Goal: Transaction & Acquisition: Book appointment/travel/reservation

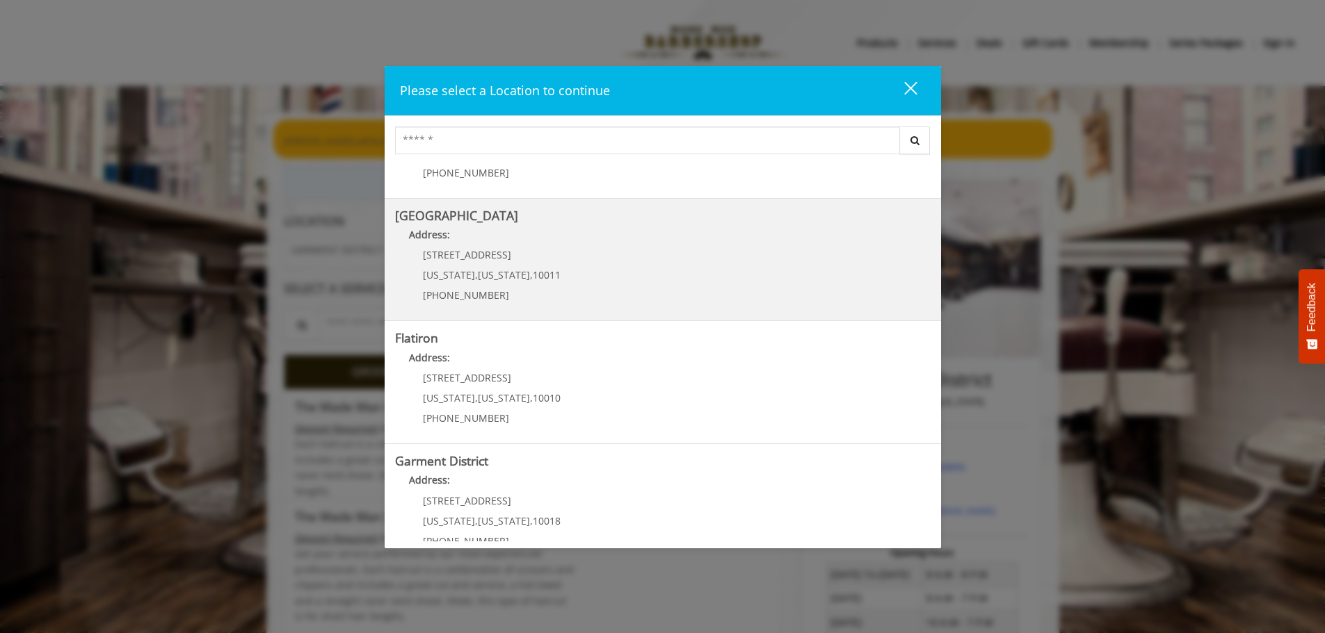
scroll to position [234, 0]
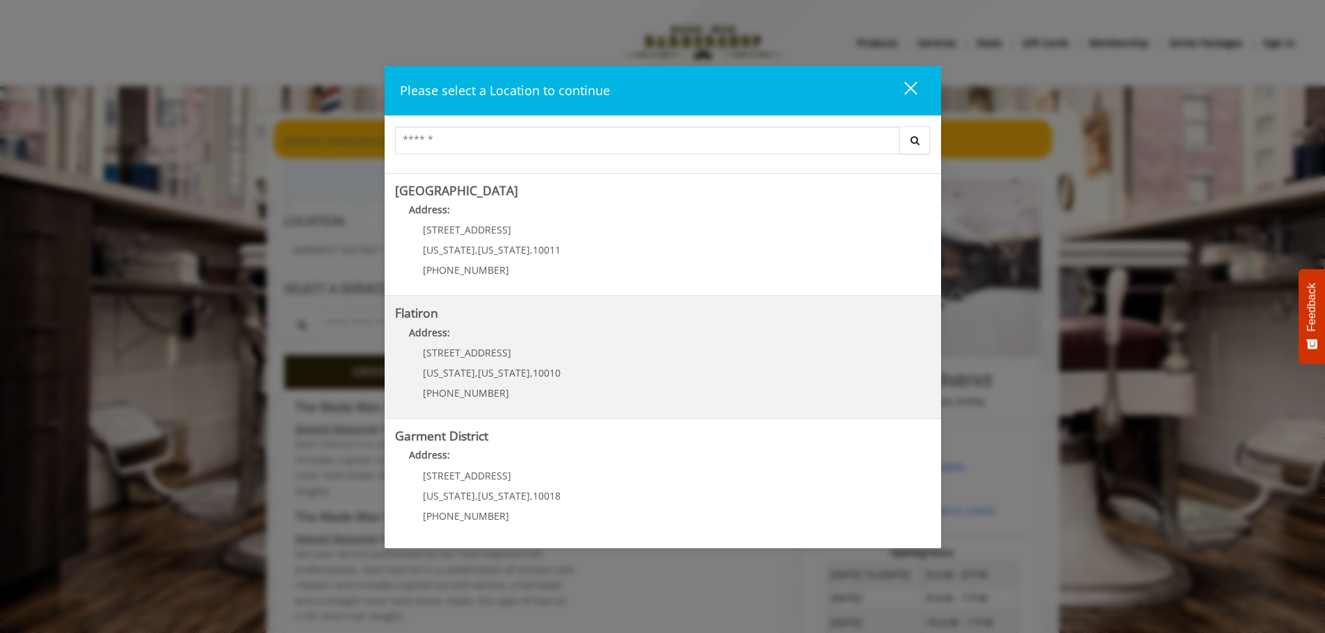
click at [472, 346] on "Address:" at bounding box center [662, 336] width 535 height 22
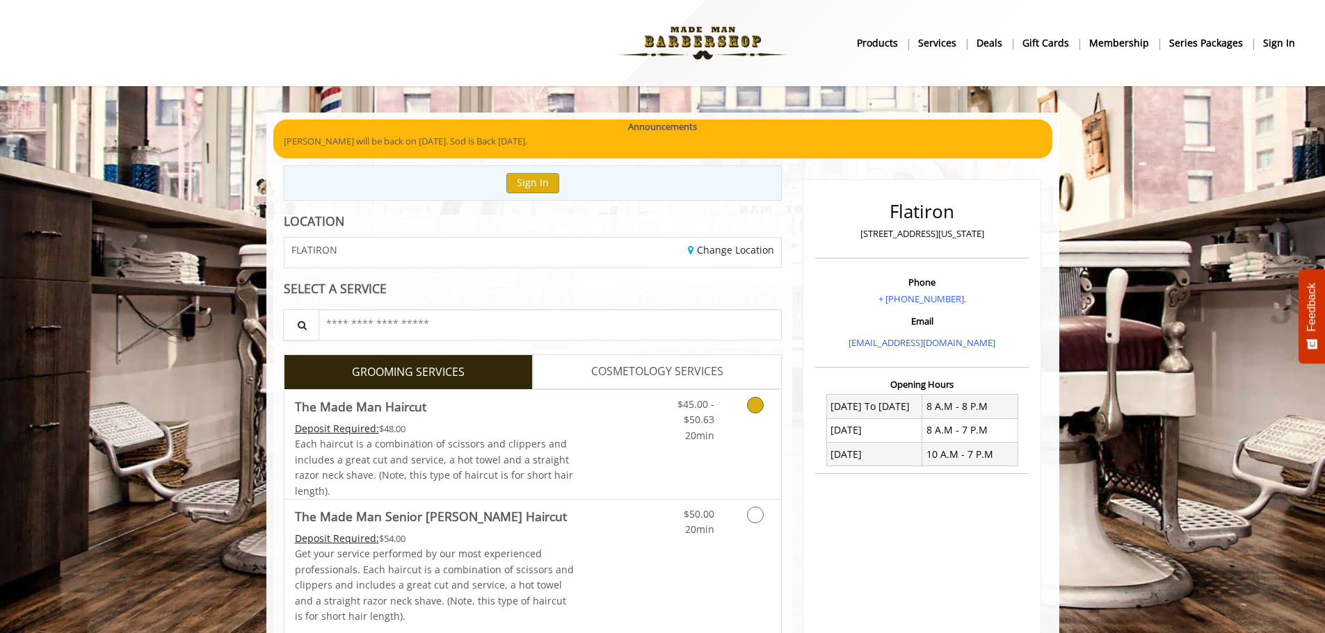
click at [744, 407] on link "Grooming services" at bounding box center [752, 417] width 35 height 54
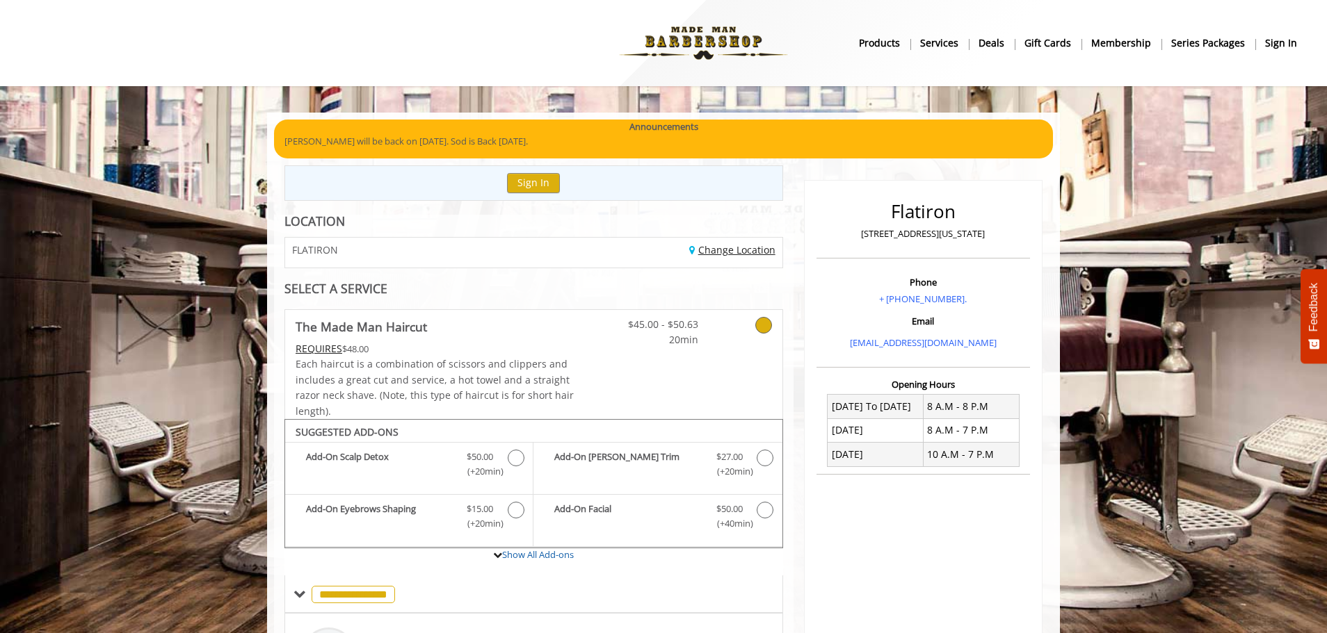
click at [715, 250] on link "Change Location" at bounding box center [732, 249] width 86 height 13
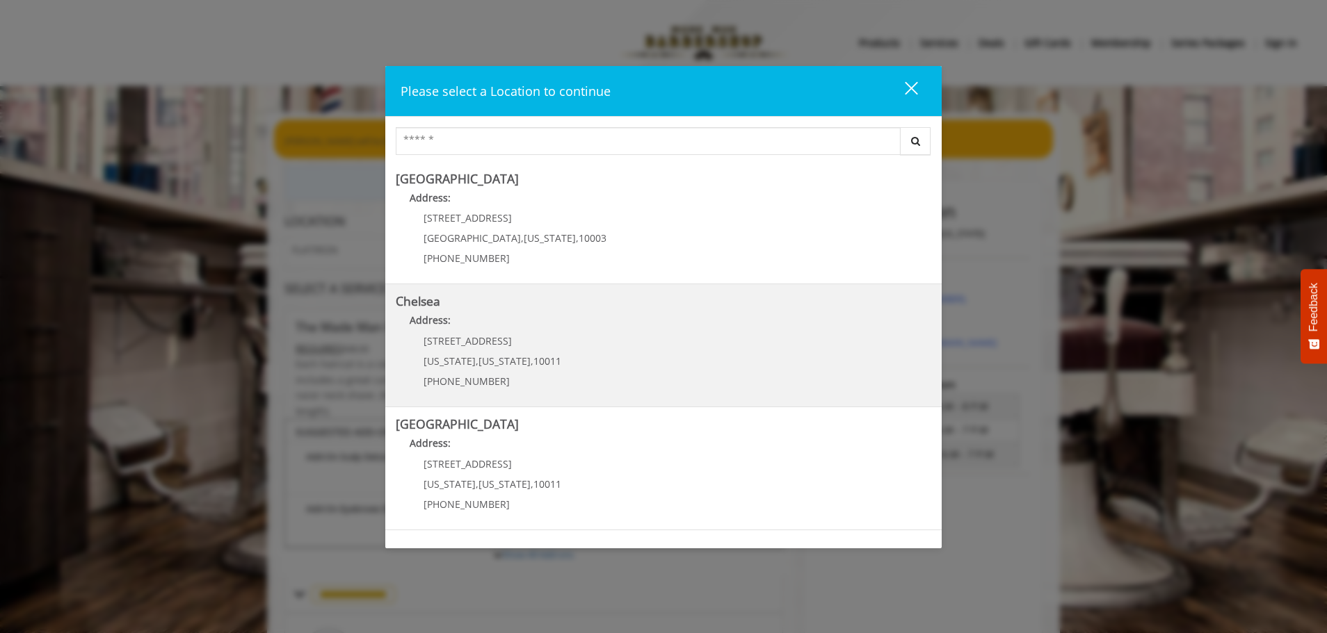
click at [428, 311] on link "Chelsea Address: 169/170 W 23rd St New York , New York , 10011 (917) 639-3902" at bounding box center [663, 346] width 535 height 102
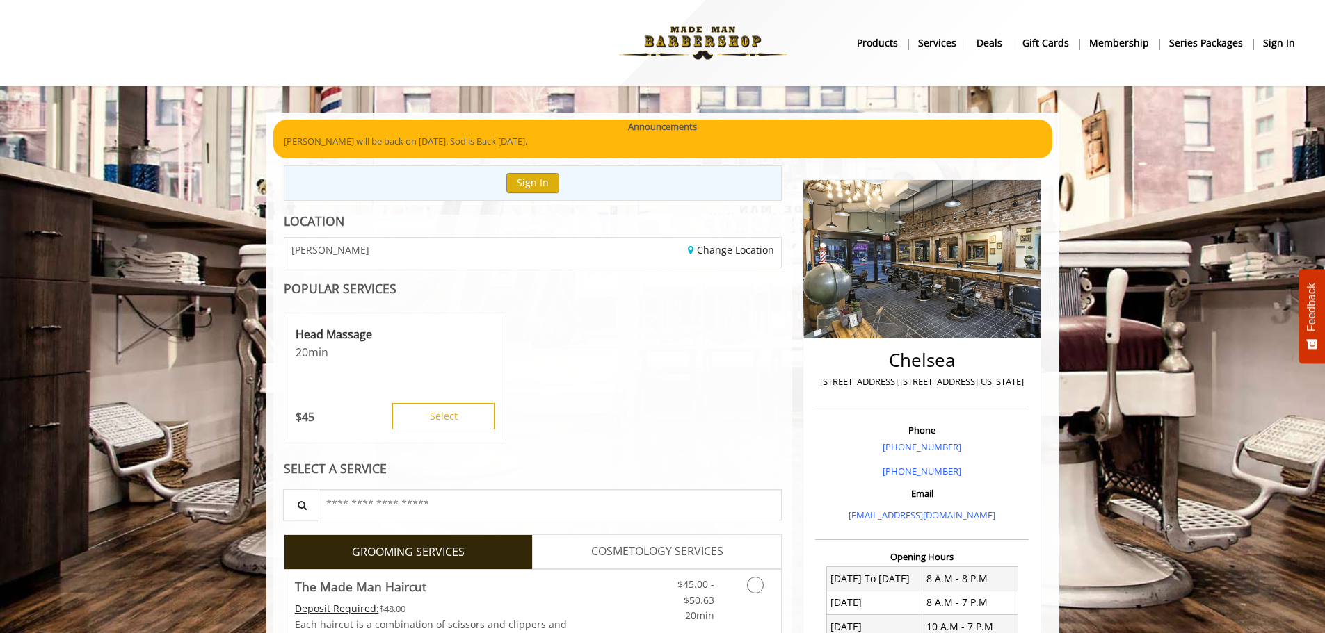
scroll to position [334, 0]
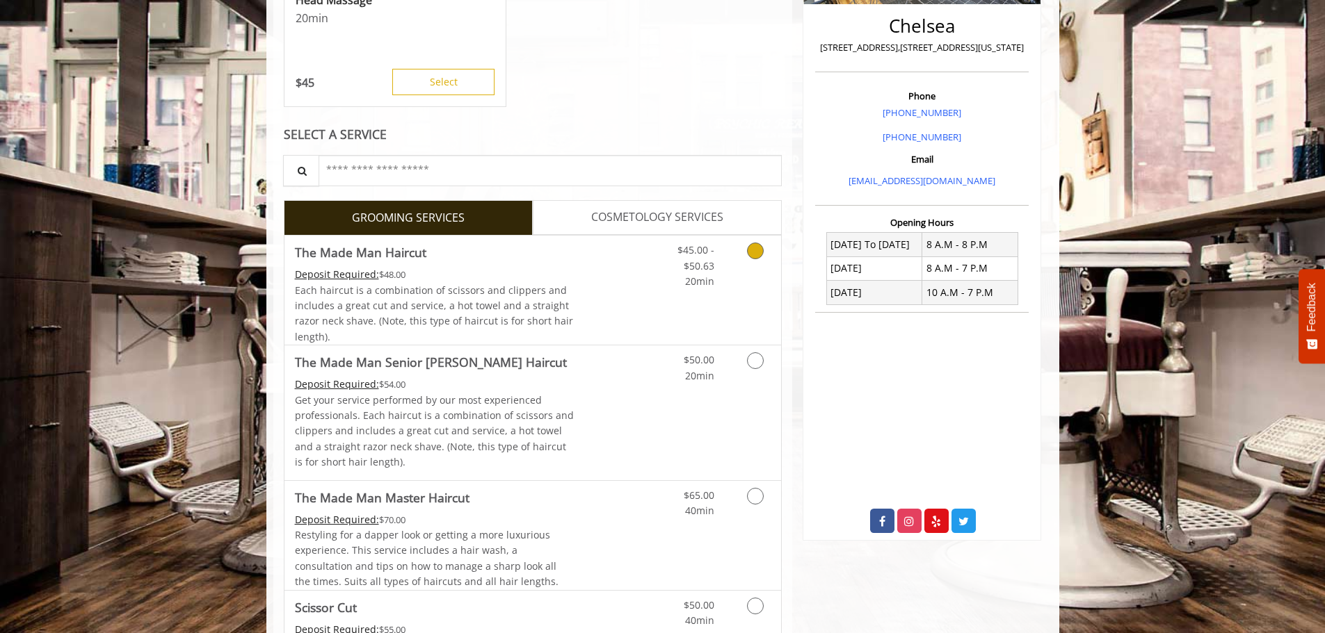
click at [677, 273] on link "$45.00 - $50.63 20min" at bounding box center [685, 263] width 58 height 54
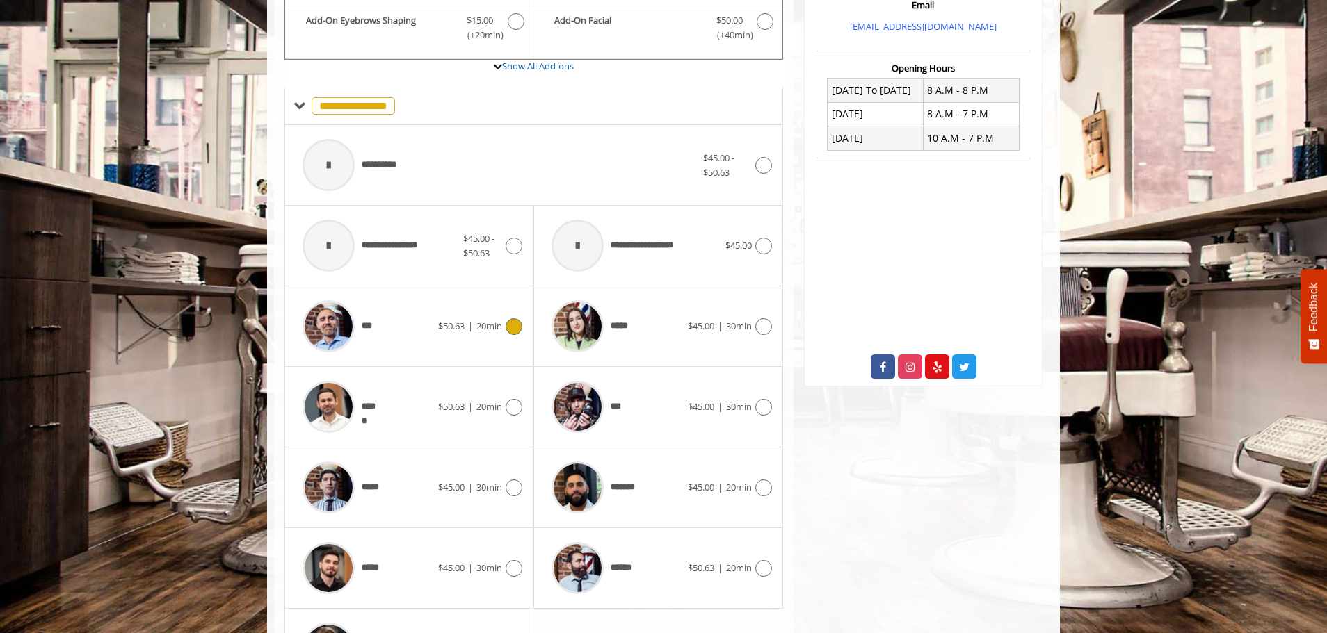
scroll to position [558, 0]
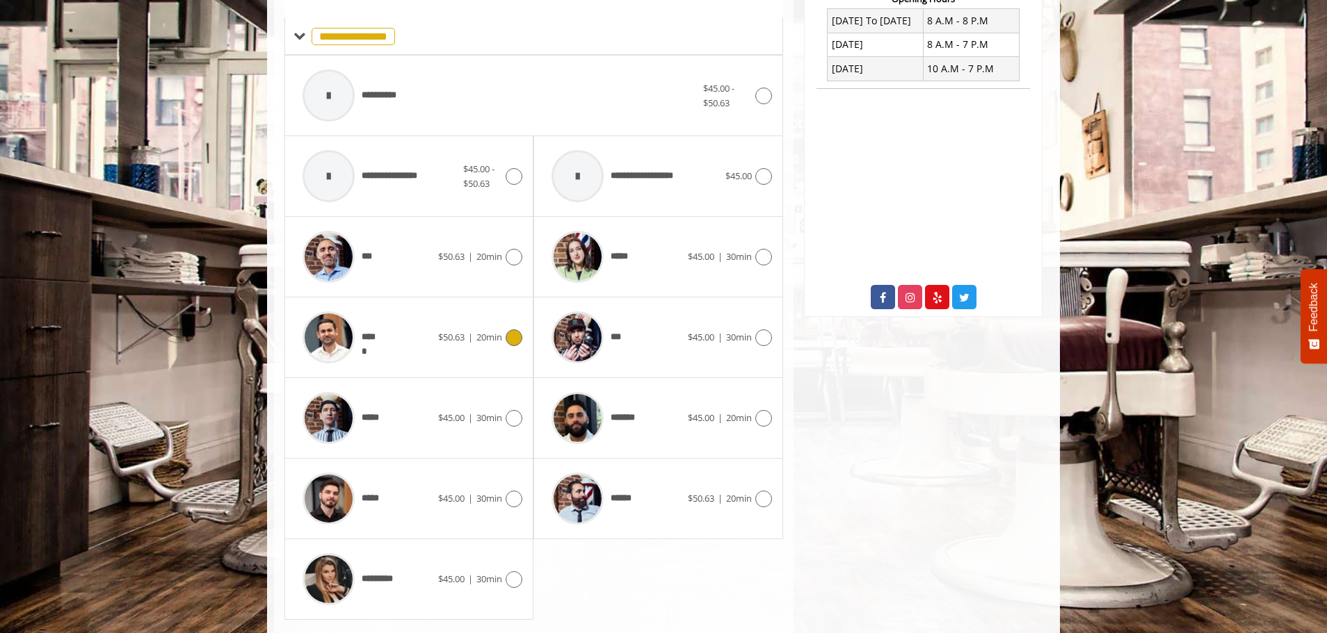
click at [499, 335] on span "20min" at bounding box center [489, 337] width 26 height 13
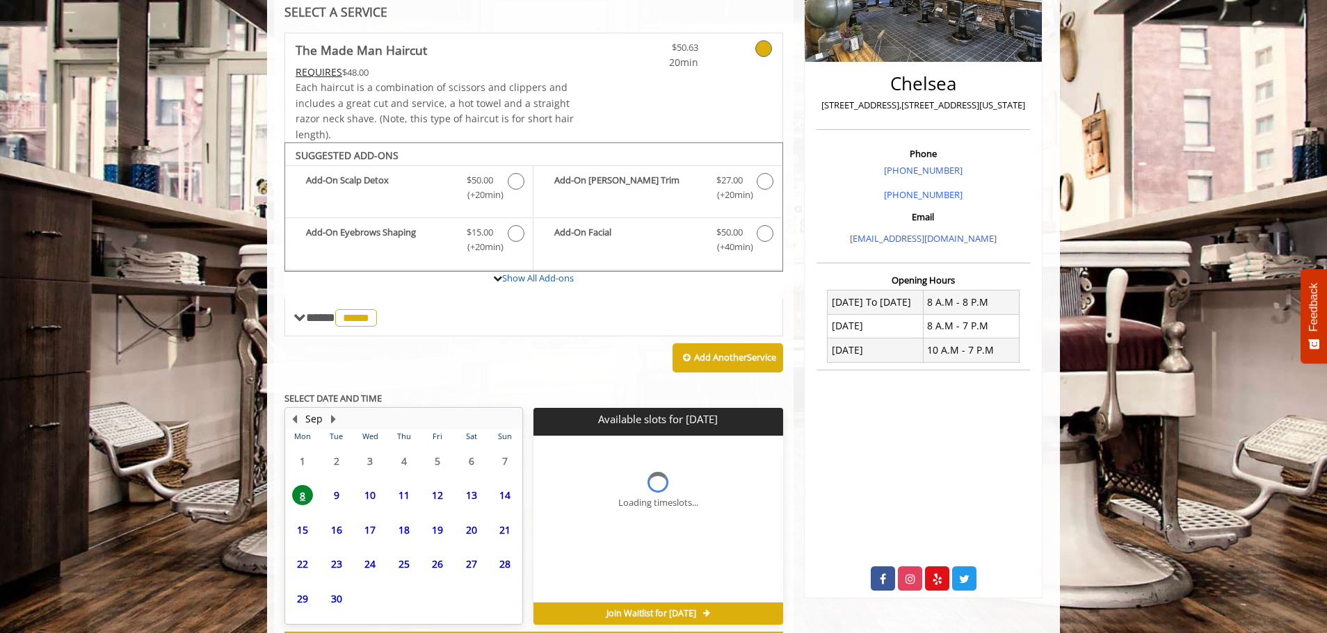
scroll to position [337, 0]
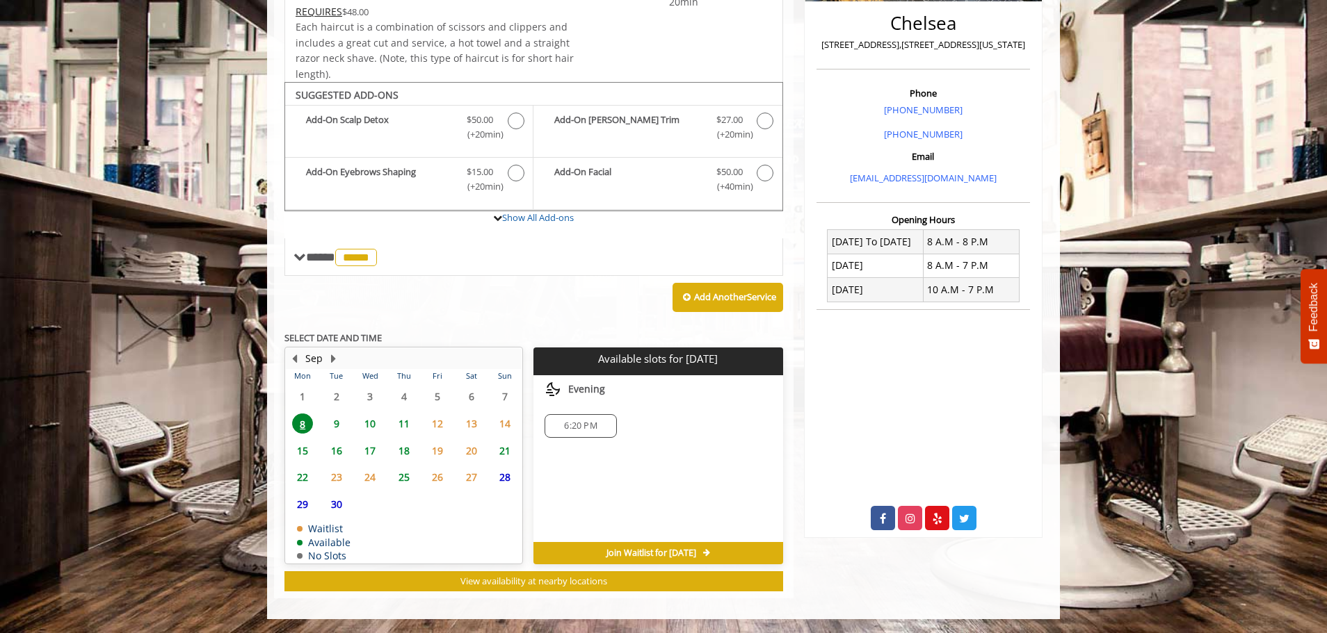
click at [411, 449] on span "18" at bounding box center [404, 451] width 21 height 20
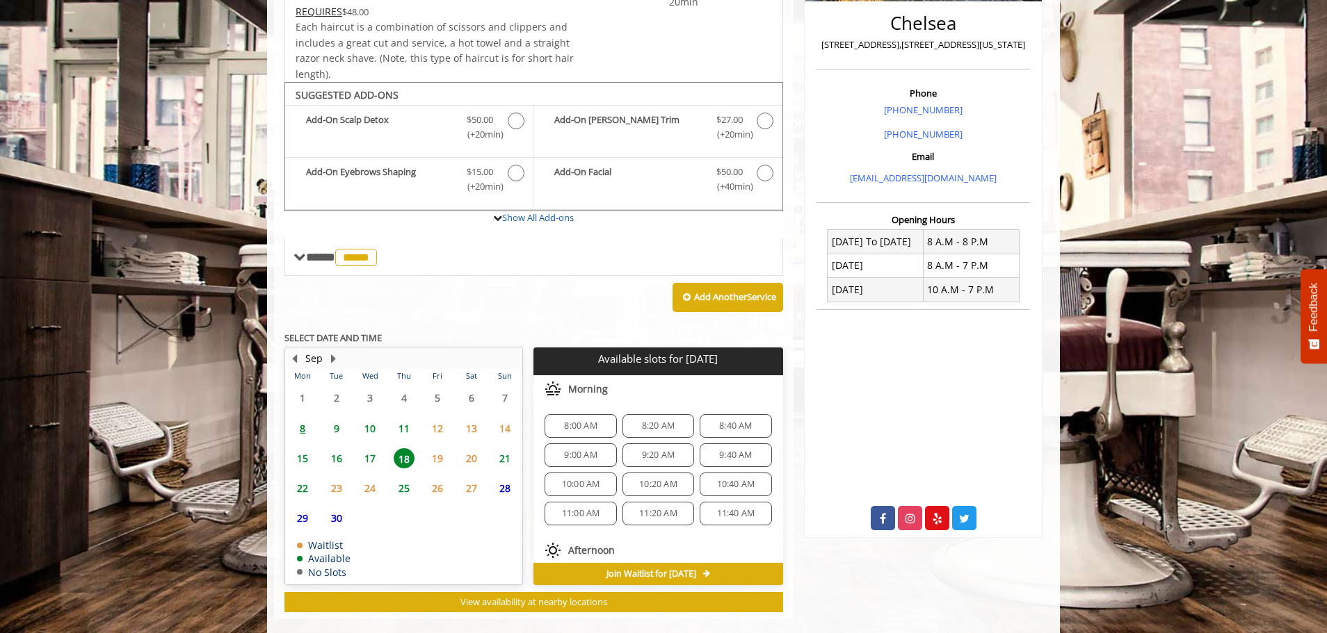
scroll to position [358, 0]
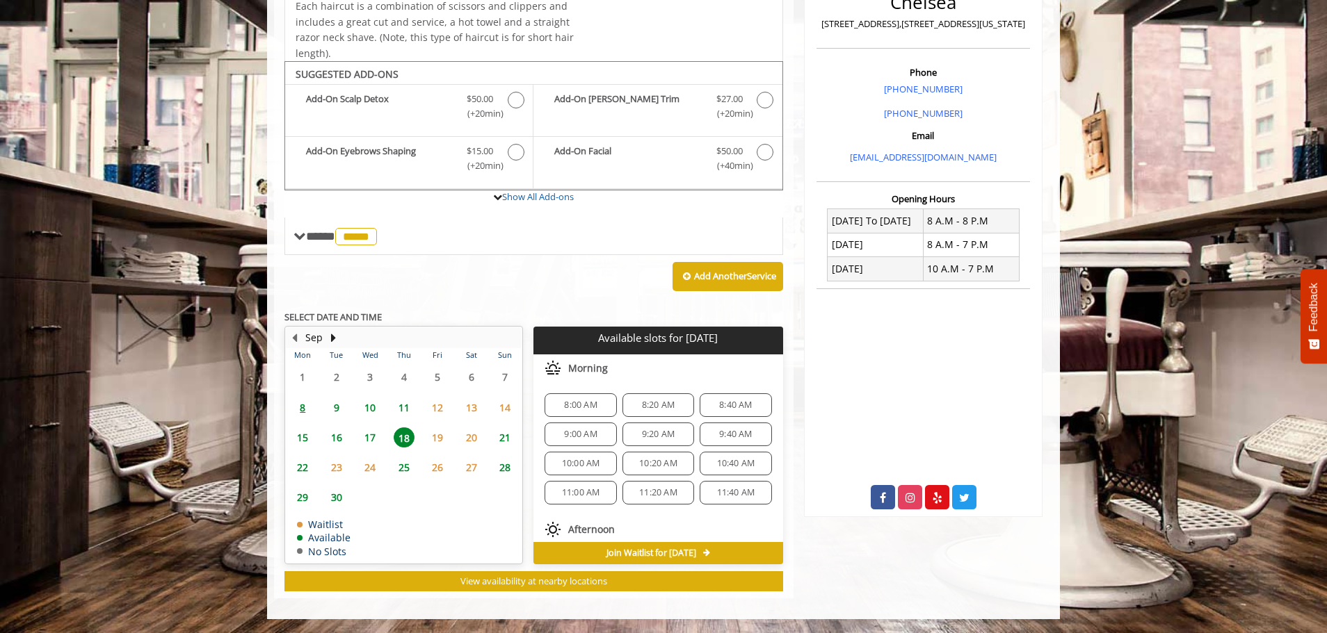
click at [364, 442] on span "17" at bounding box center [370, 438] width 21 height 20
click at [334, 444] on span "16" at bounding box center [336, 438] width 21 height 20
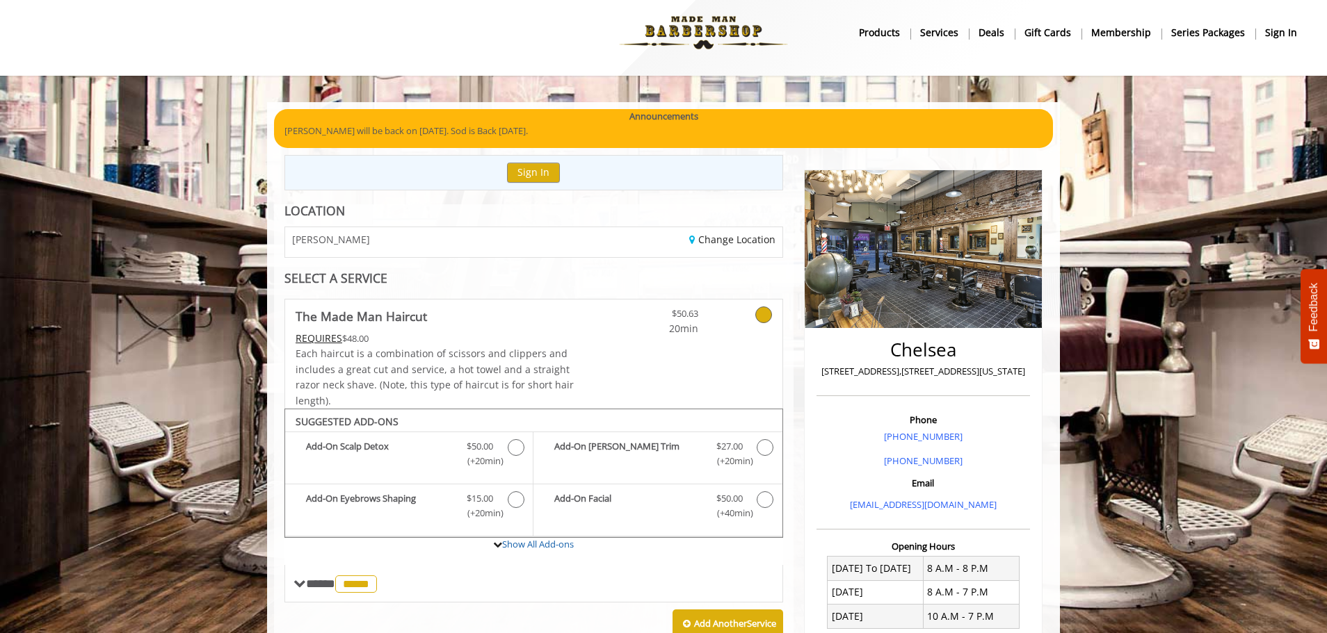
scroll to position [0, 0]
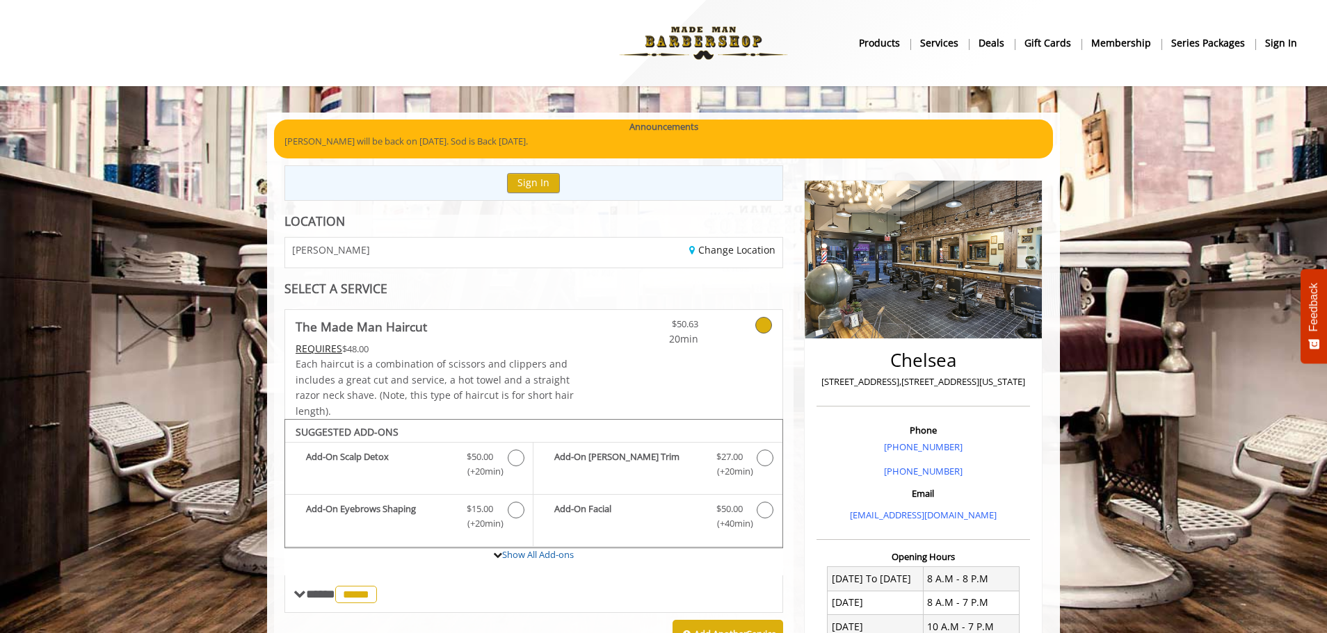
click at [727, 257] on div "Change Location" at bounding box center [662, 253] width 259 height 30
click at [723, 248] on link "Change Location" at bounding box center [732, 249] width 86 height 13
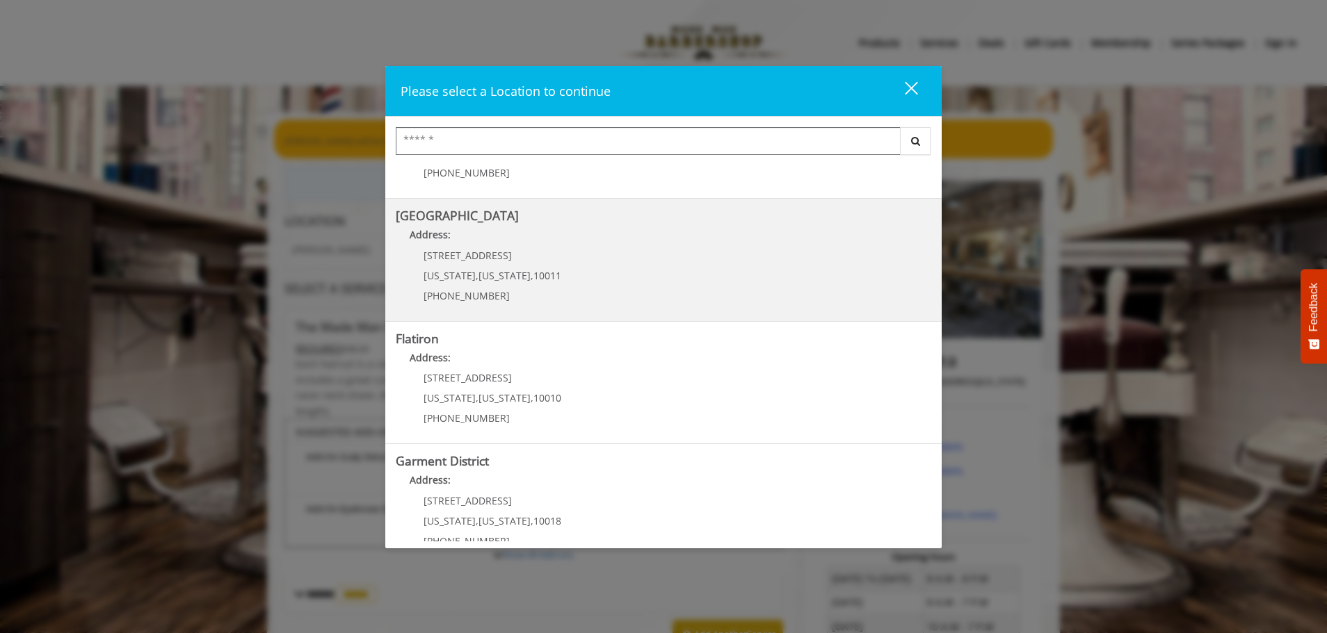
scroll to position [234, 0]
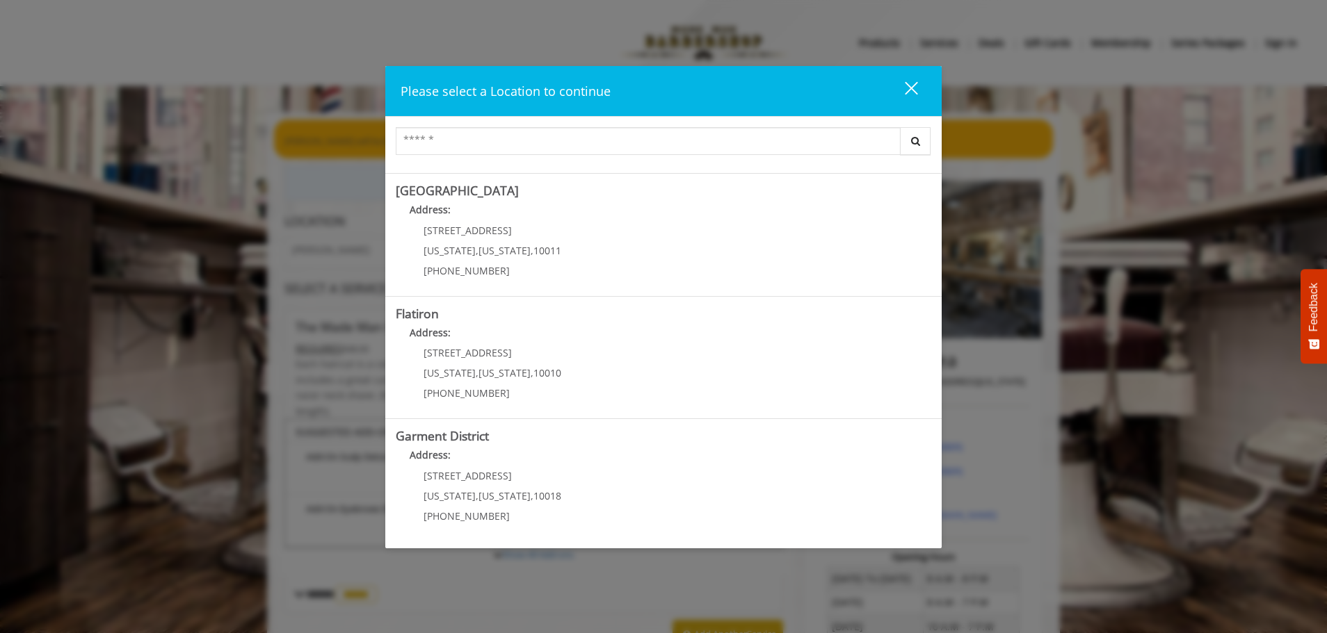
click at [460, 449] on District "Address:" at bounding box center [663, 459] width 535 height 22
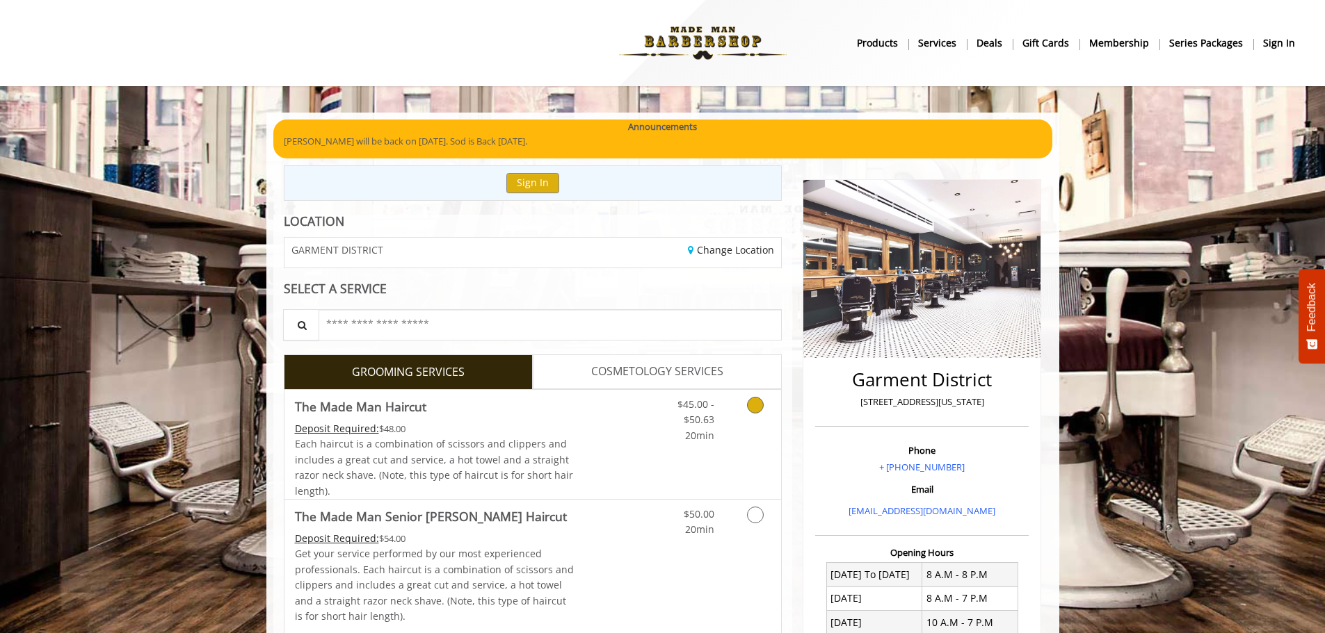
click at [764, 409] on link "Grooming services" at bounding box center [752, 417] width 35 height 54
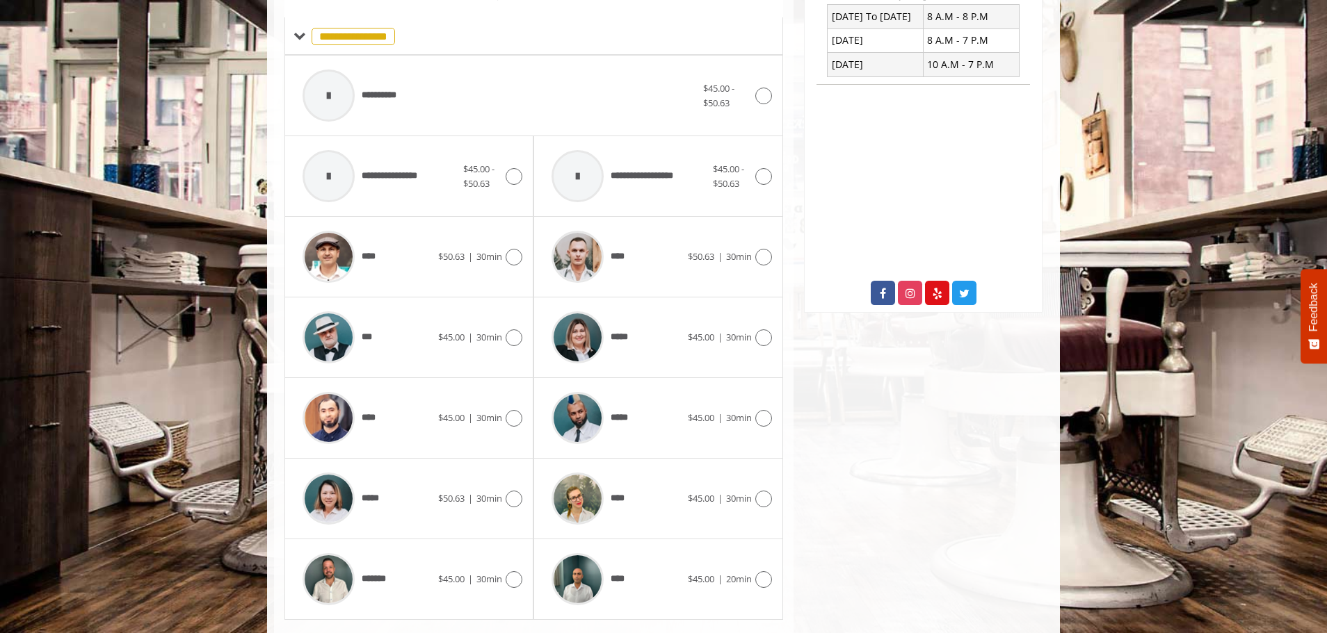
scroll to position [594, 0]
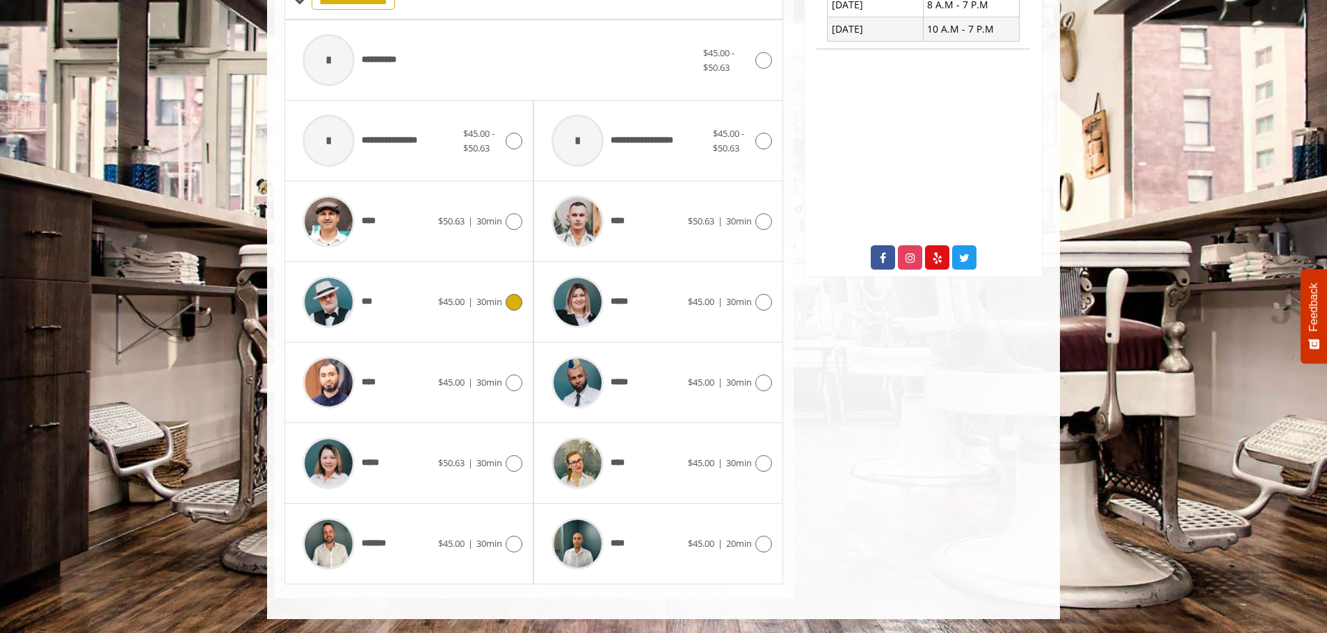
click at [508, 299] on icon at bounding box center [514, 302] width 17 height 17
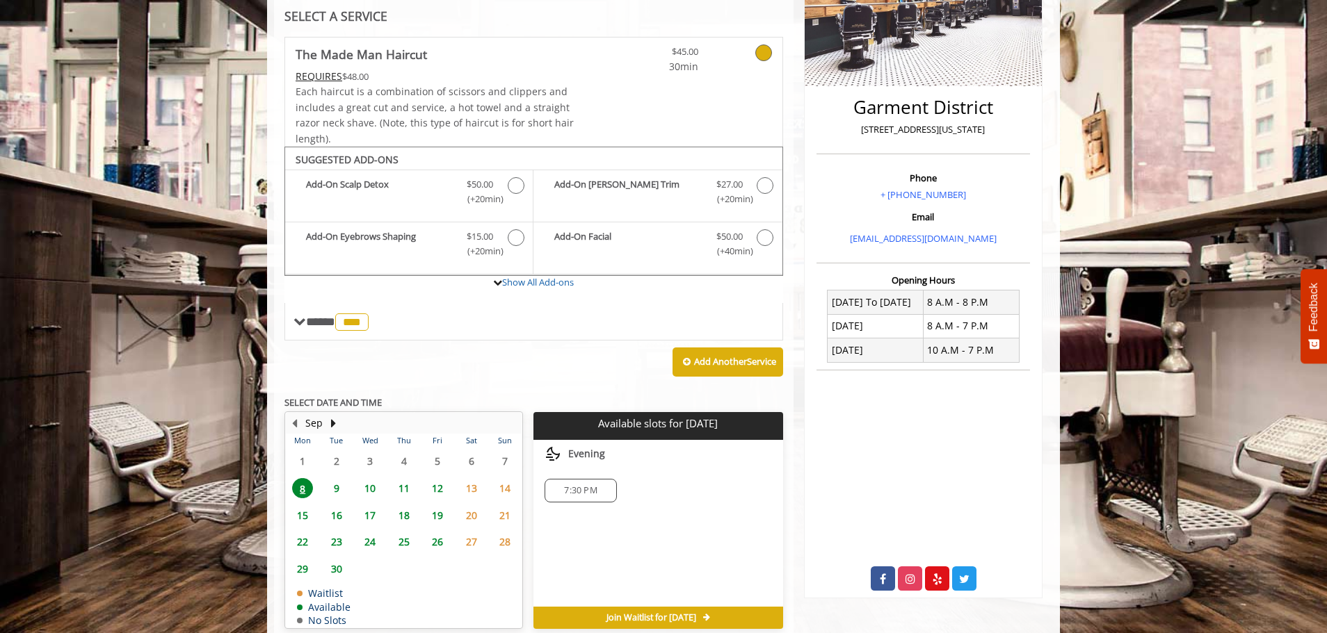
scroll to position [337, 0]
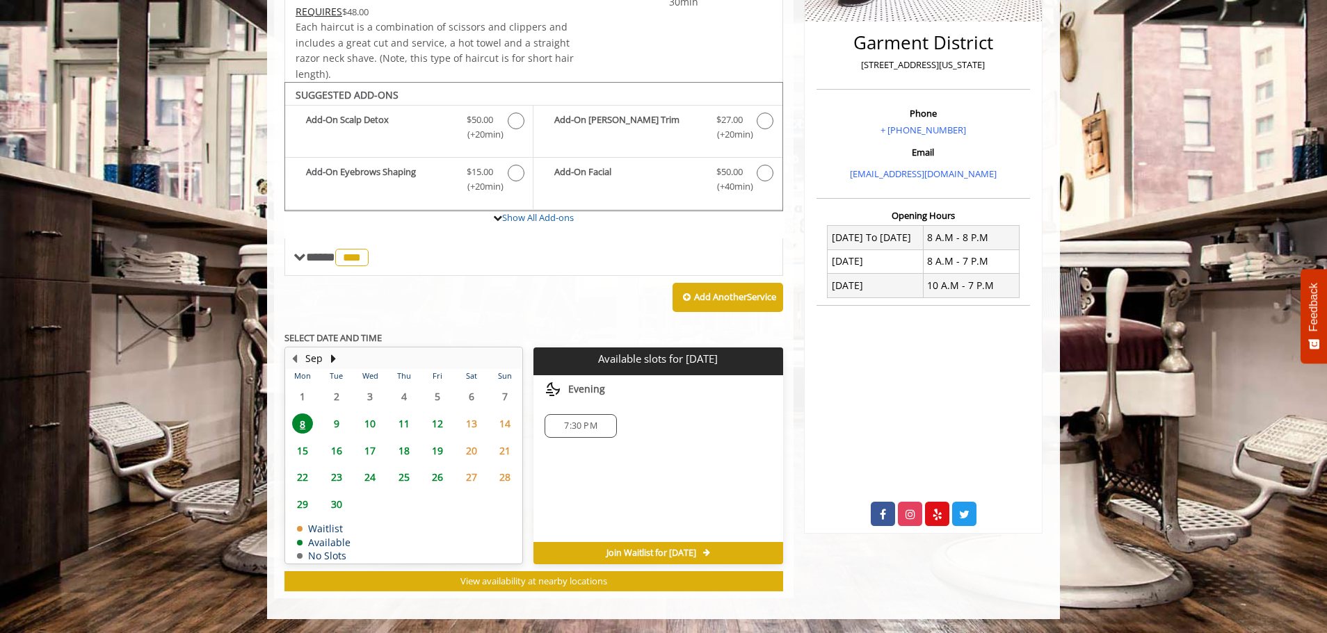
click at [511, 423] on span "14" at bounding box center [504, 424] width 21 height 20
click at [296, 447] on span "15" at bounding box center [302, 451] width 21 height 20
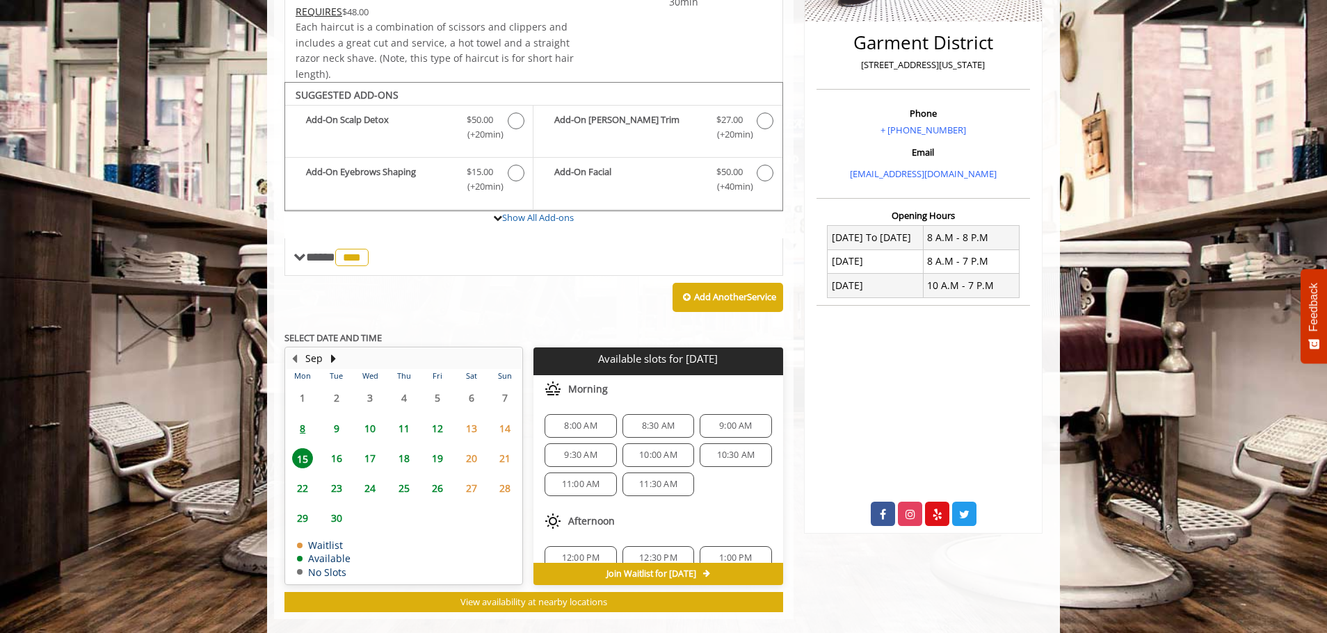
scroll to position [358, 0]
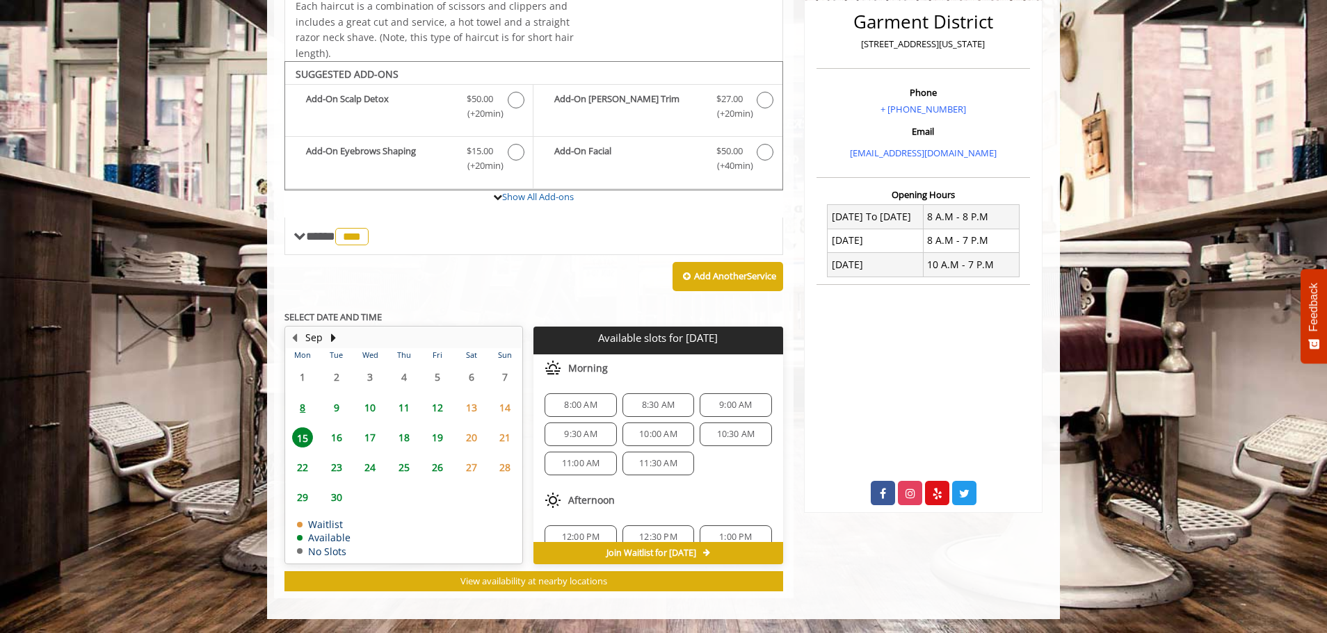
click at [343, 437] on span "16" at bounding box center [336, 438] width 21 height 20
click at [369, 439] on span "17" at bounding box center [370, 438] width 21 height 20
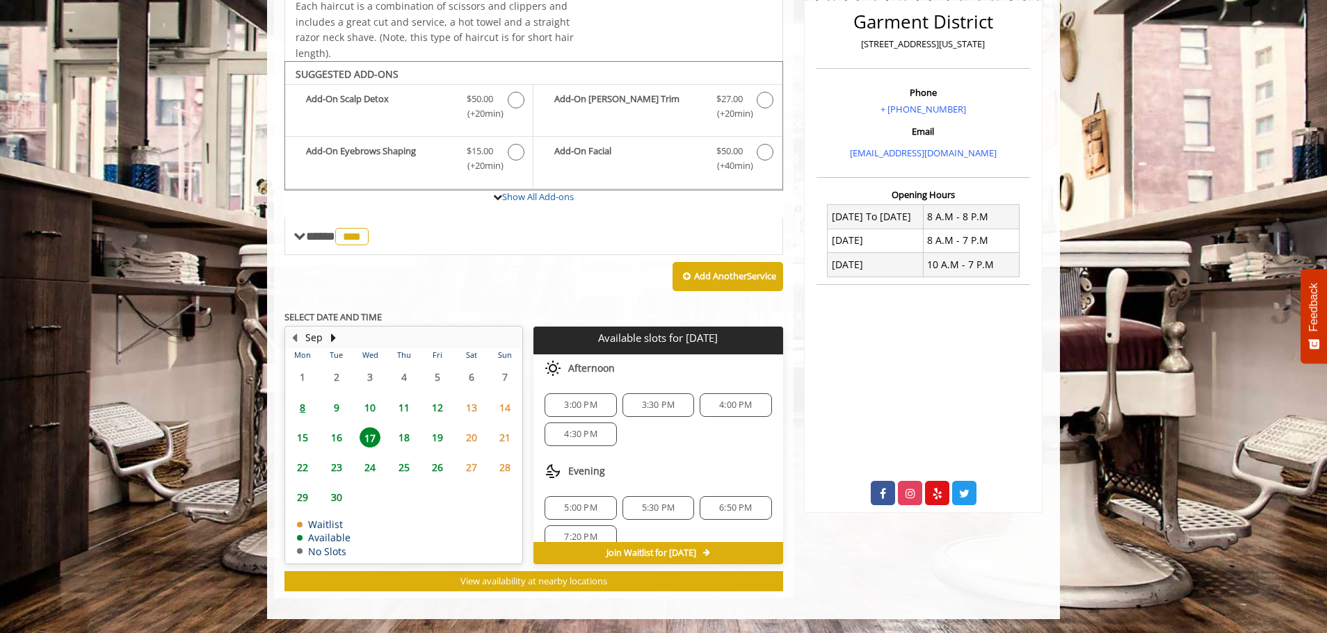
click at [440, 436] on span "19" at bounding box center [437, 438] width 21 height 20
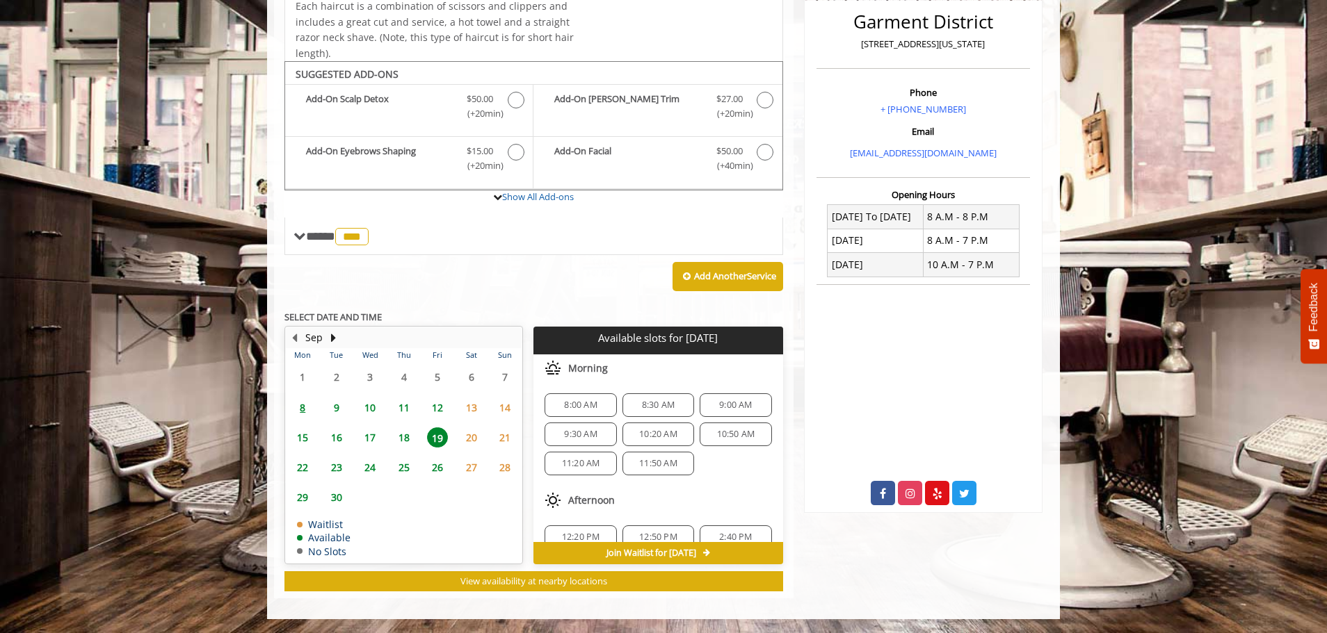
click at [409, 433] on span "18" at bounding box center [404, 438] width 21 height 20
click at [369, 437] on span "17" at bounding box center [370, 438] width 21 height 20
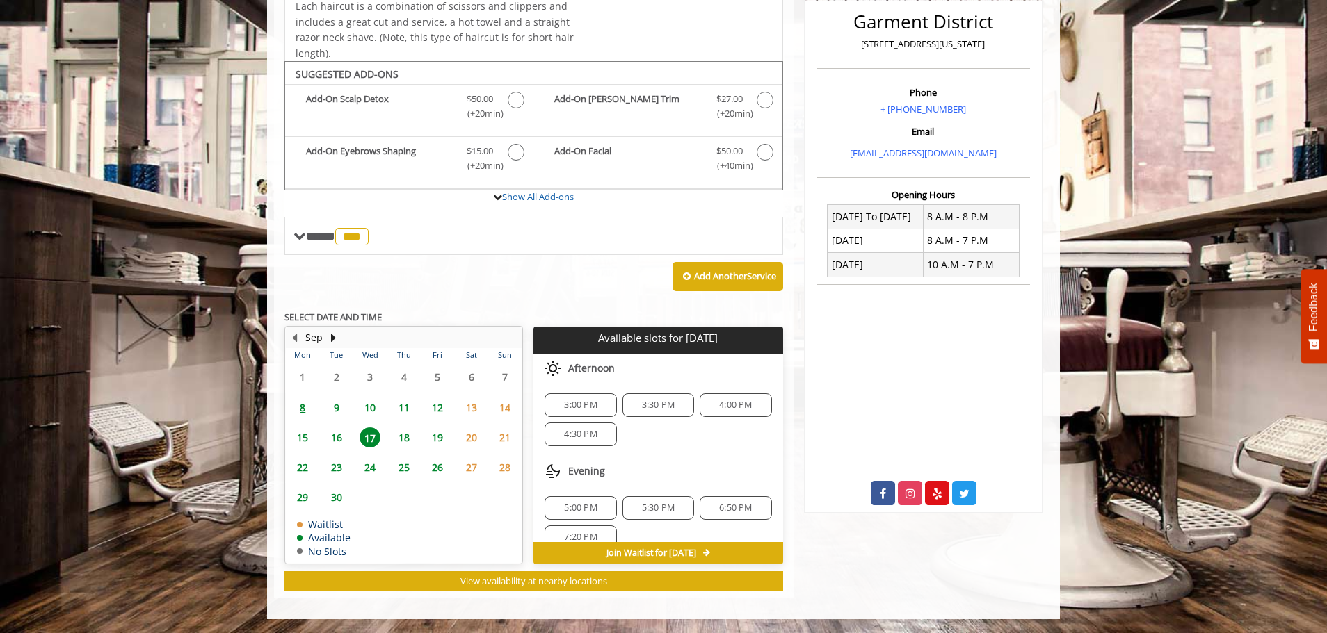
click at [400, 437] on span "18" at bounding box center [404, 438] width 21 height 20
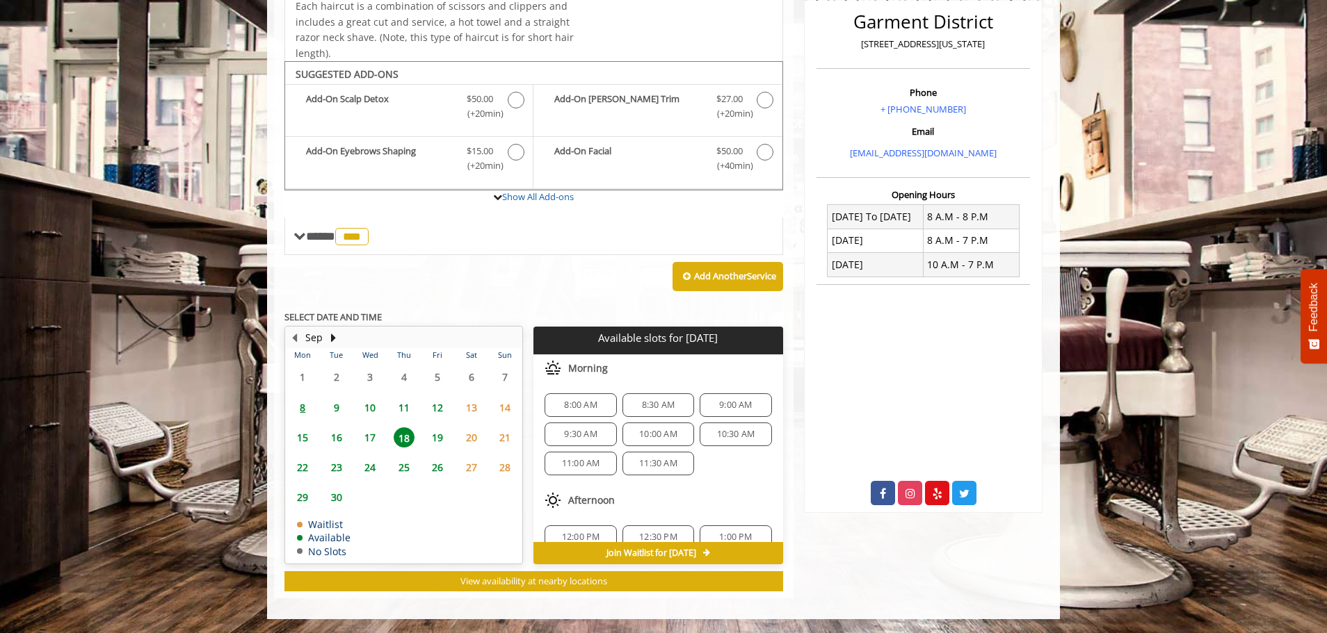
click at [633, 406] on span "8:30 AM" at bounding box center [658, 405] width 59 height 11
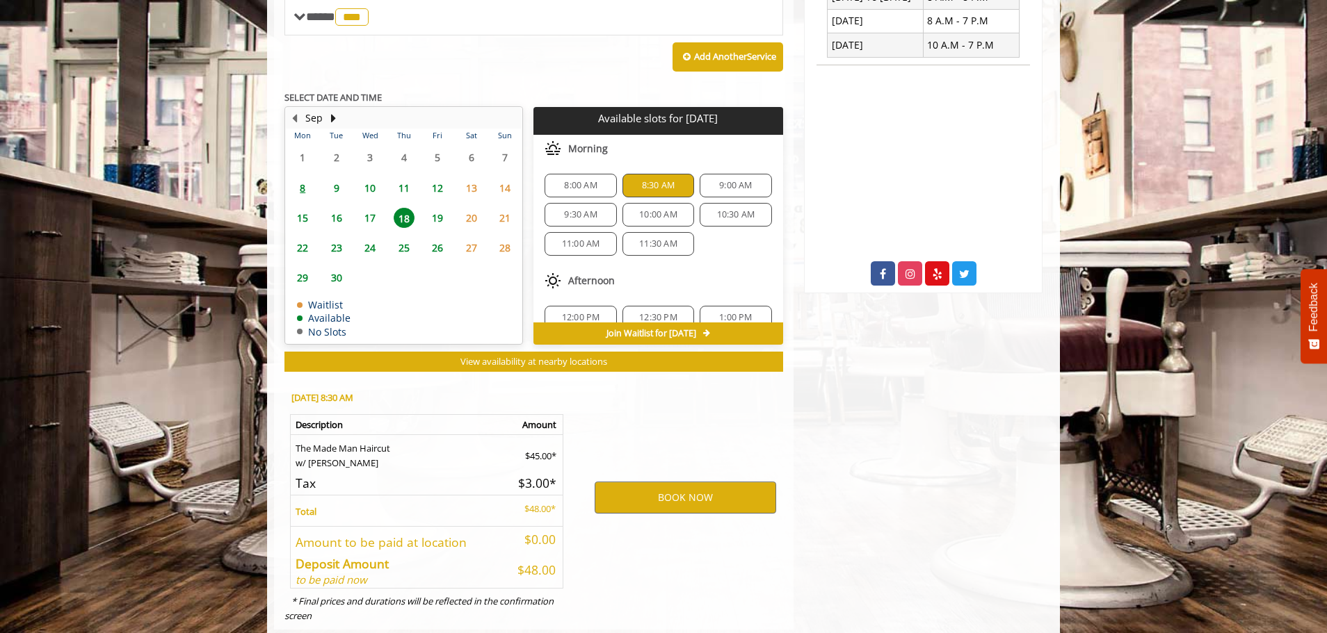
scroll to position [609, 0]
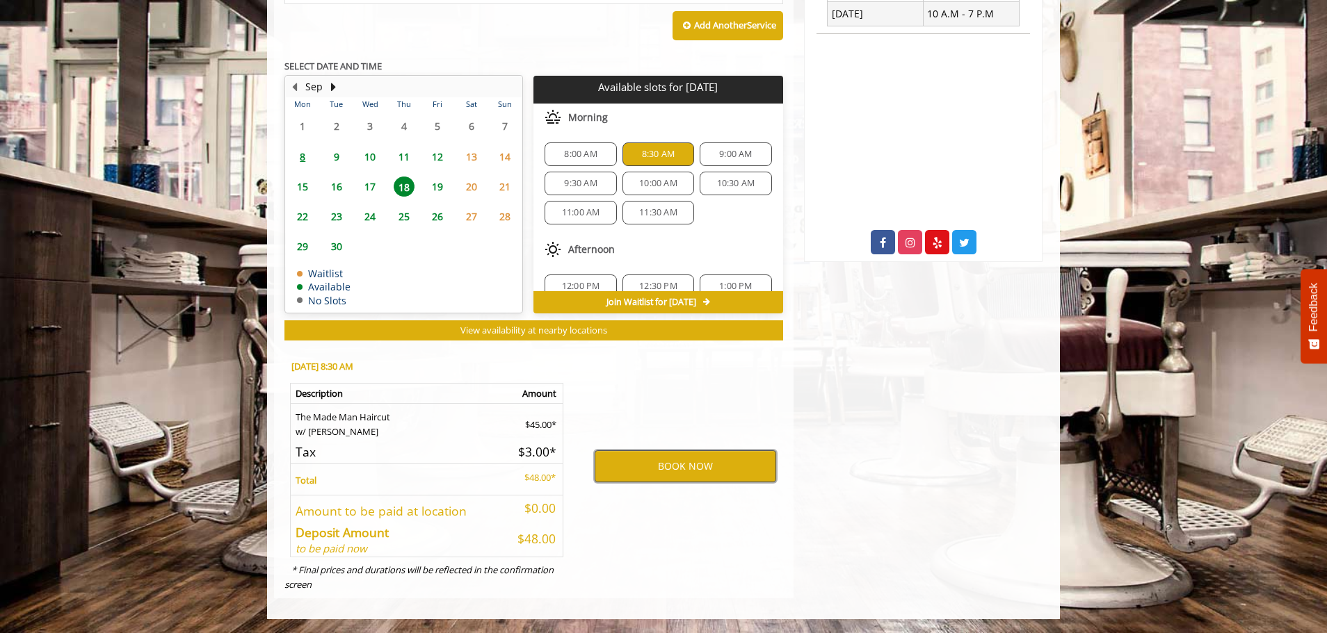
click at [672, 463] on button "BOOK NOW" at bounding box center [685, 467] width 181 height 32
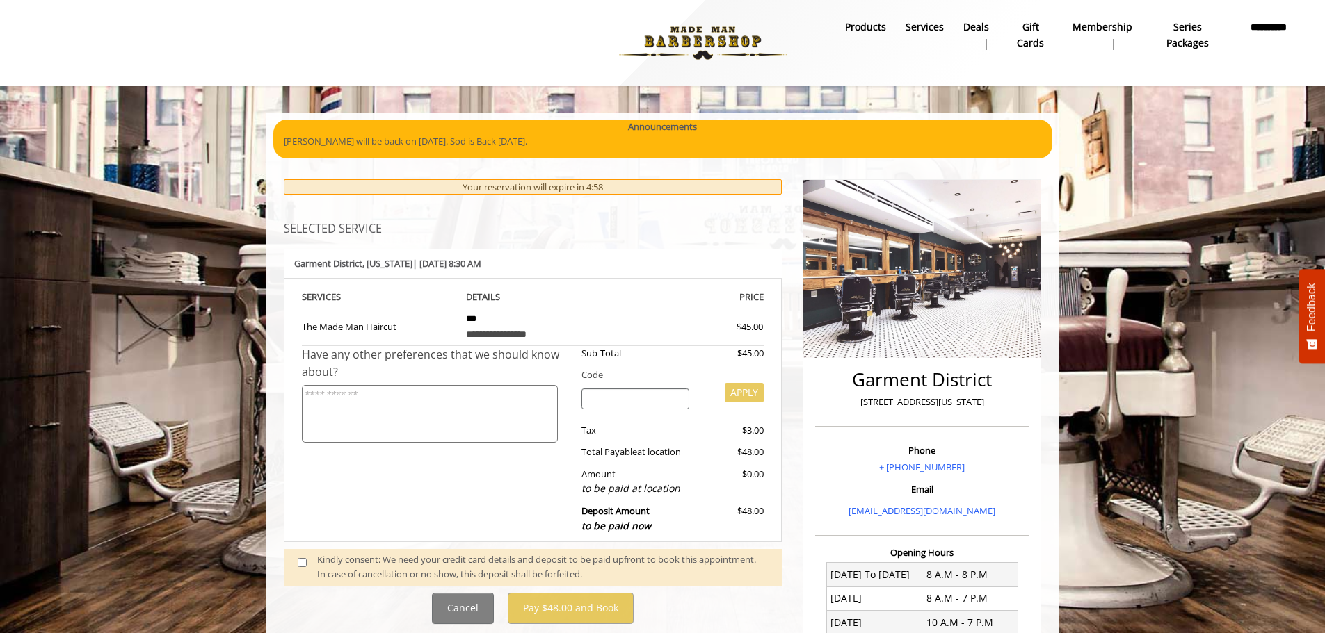
scroll to position [139, 0]
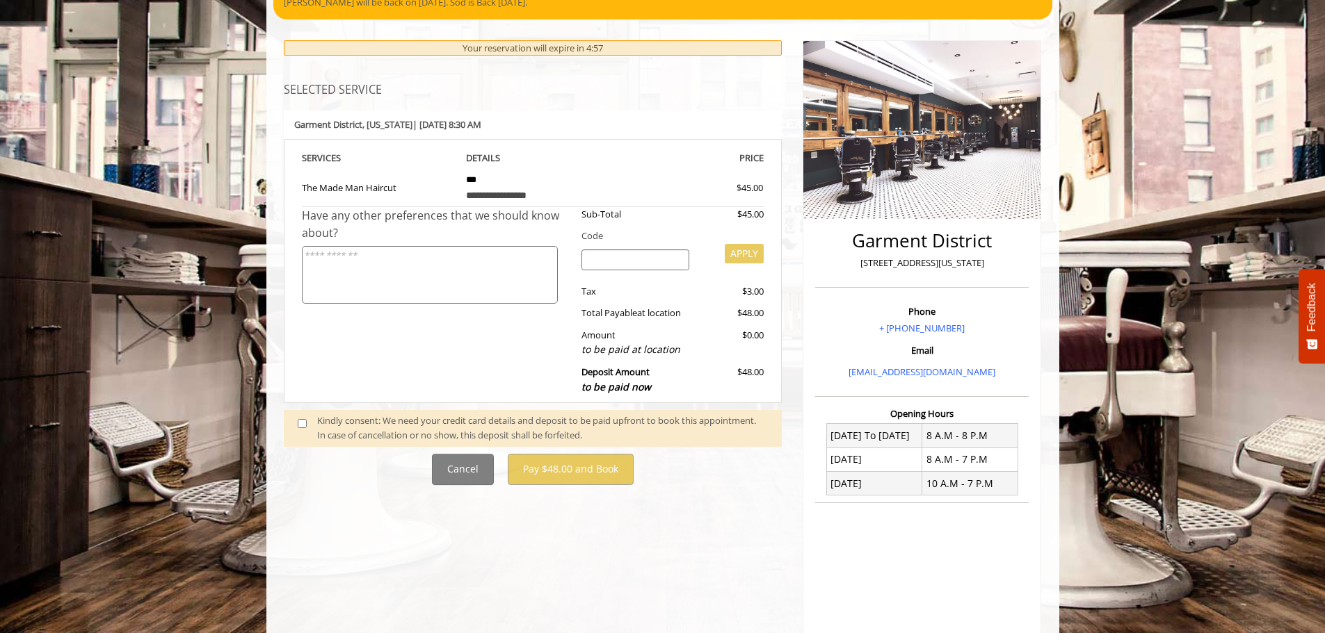
click at [343, 419] on div "Kindly consent: We need your credit card details and deposit to be paid upfront…" at bounding box center [542, 428] width 451 height 29
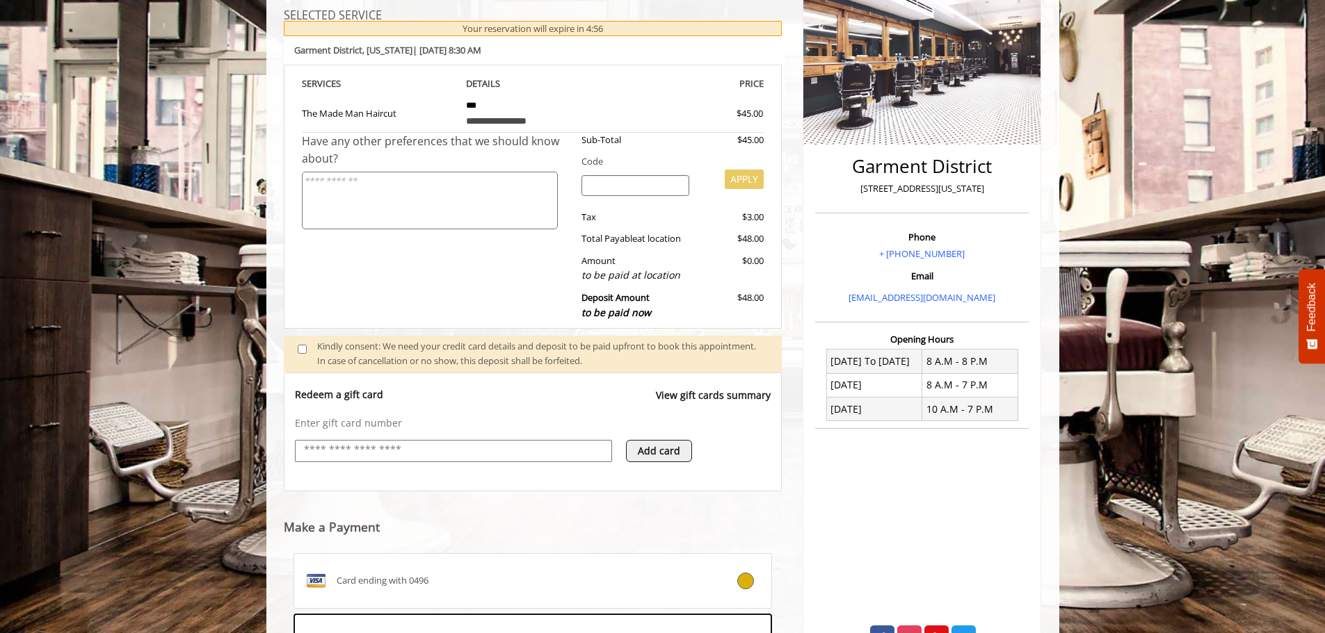
scroll to position [426, 0]
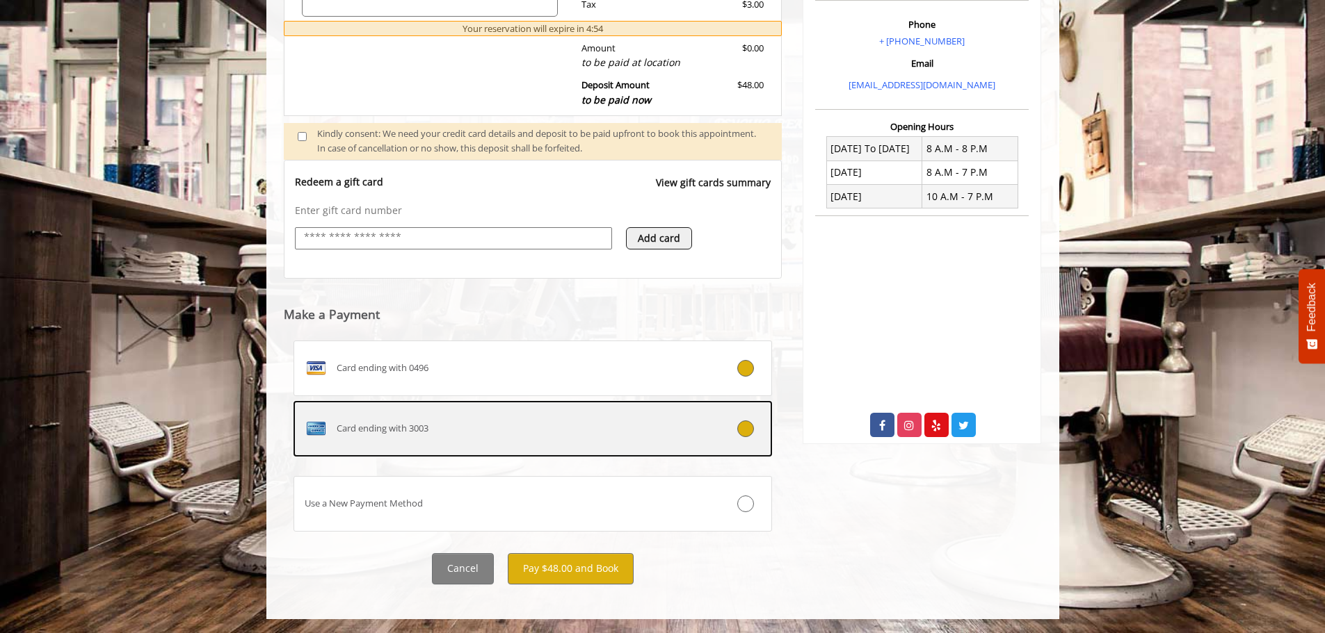
click at [669, 423] on div "Card ending with 3003" at bounding box center [493, 429] width 398 height 22
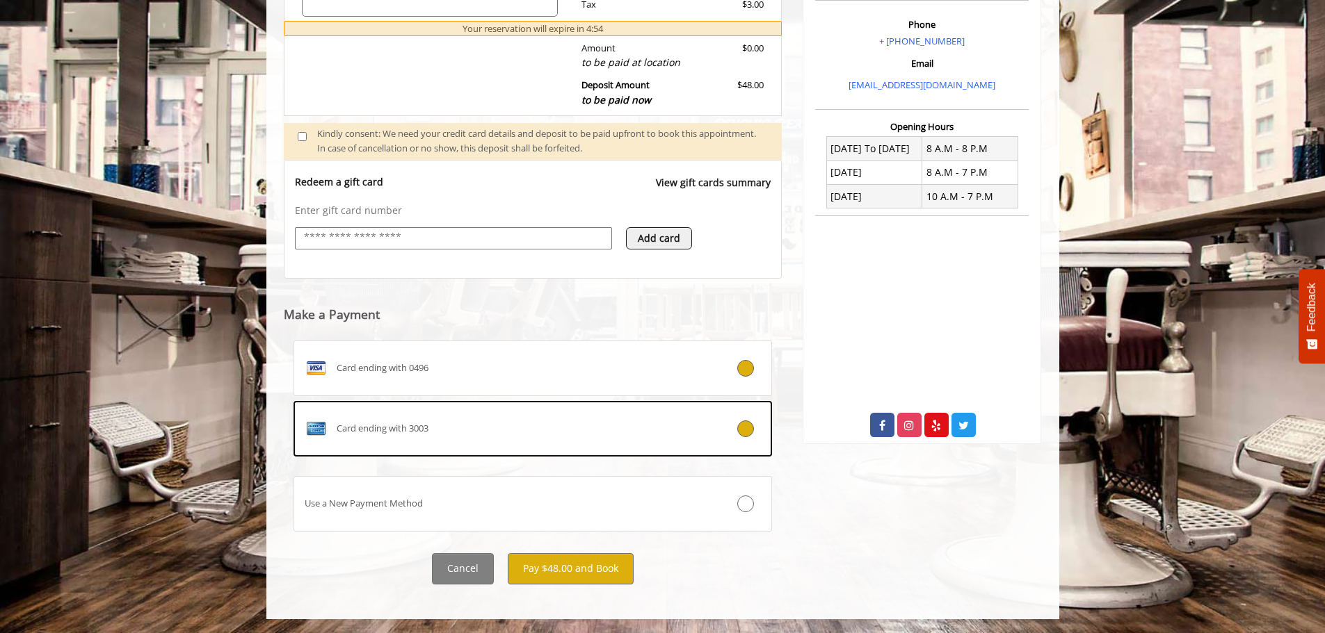
scroll to position [334, 0]
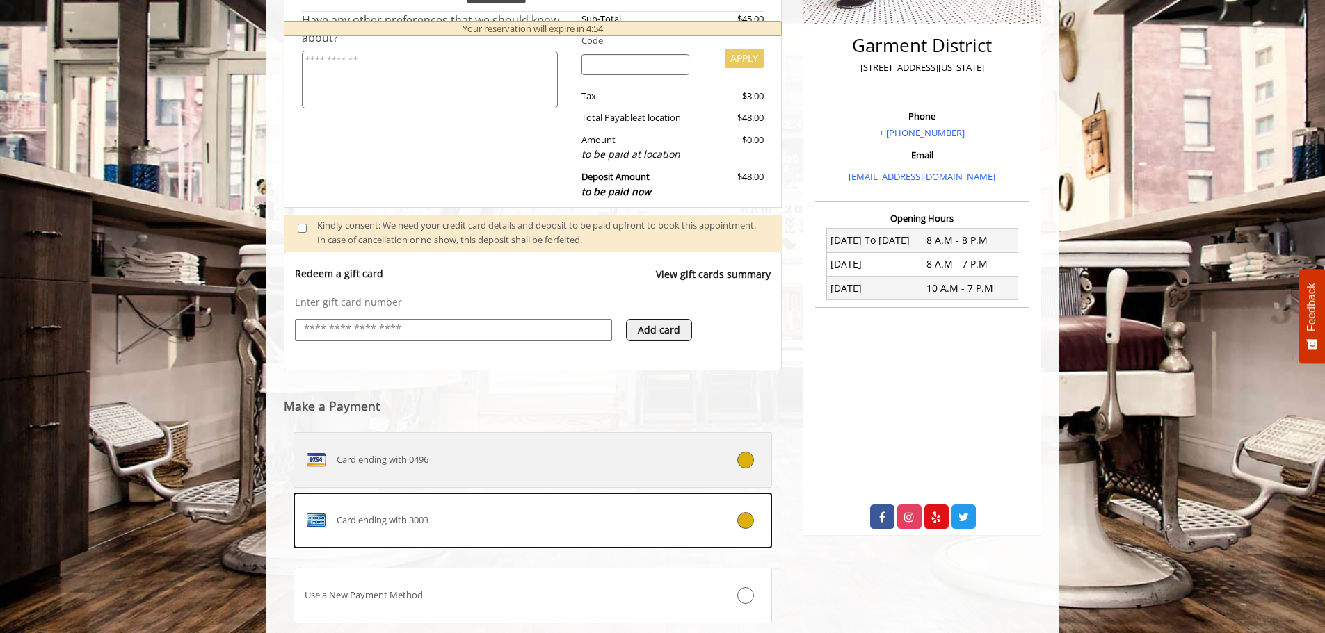
click at [672, 463] on div "Card ending with 0496" at bounding box center [493, 460] width 398 height 22
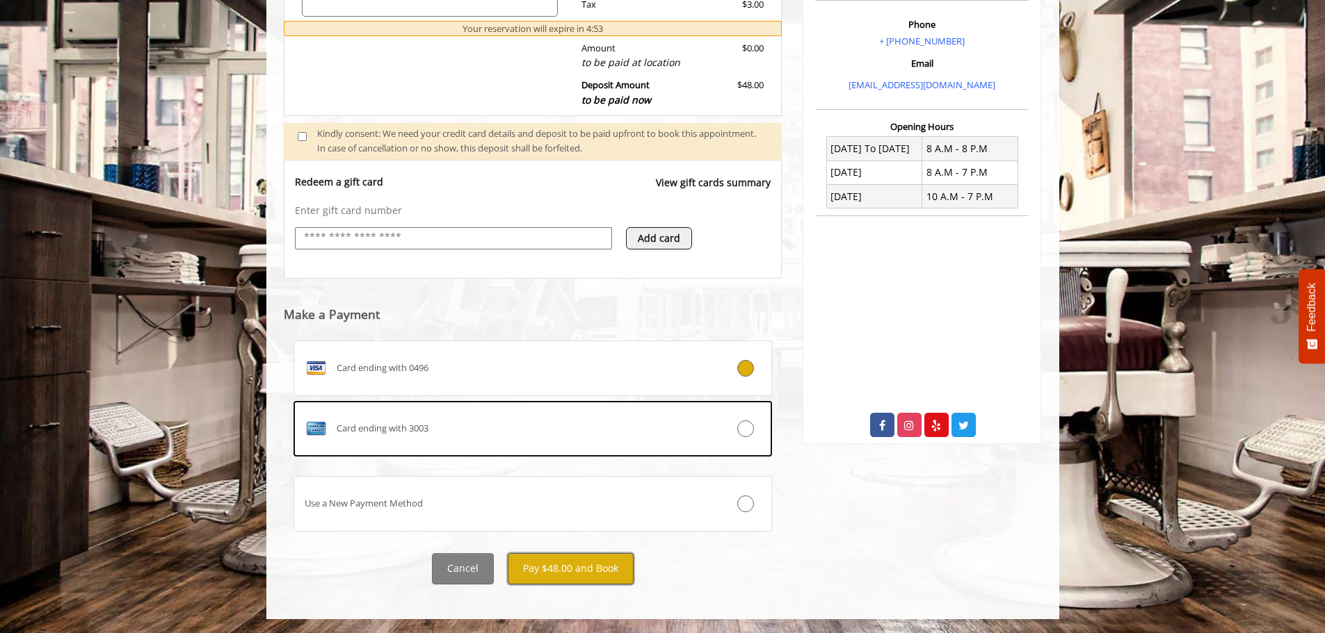
click at [579, 563] on button "Pay $48.00 and Book" at bounding box center [571, 569] width 126 height 31
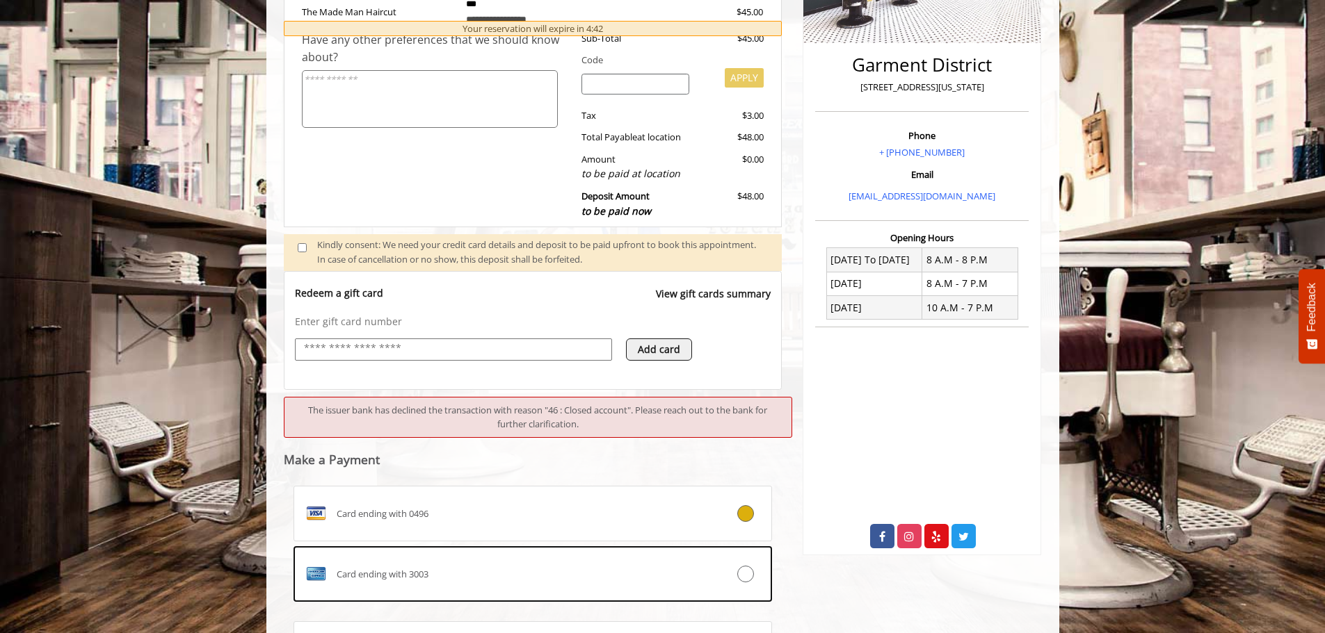
scroll to position [328, 0]
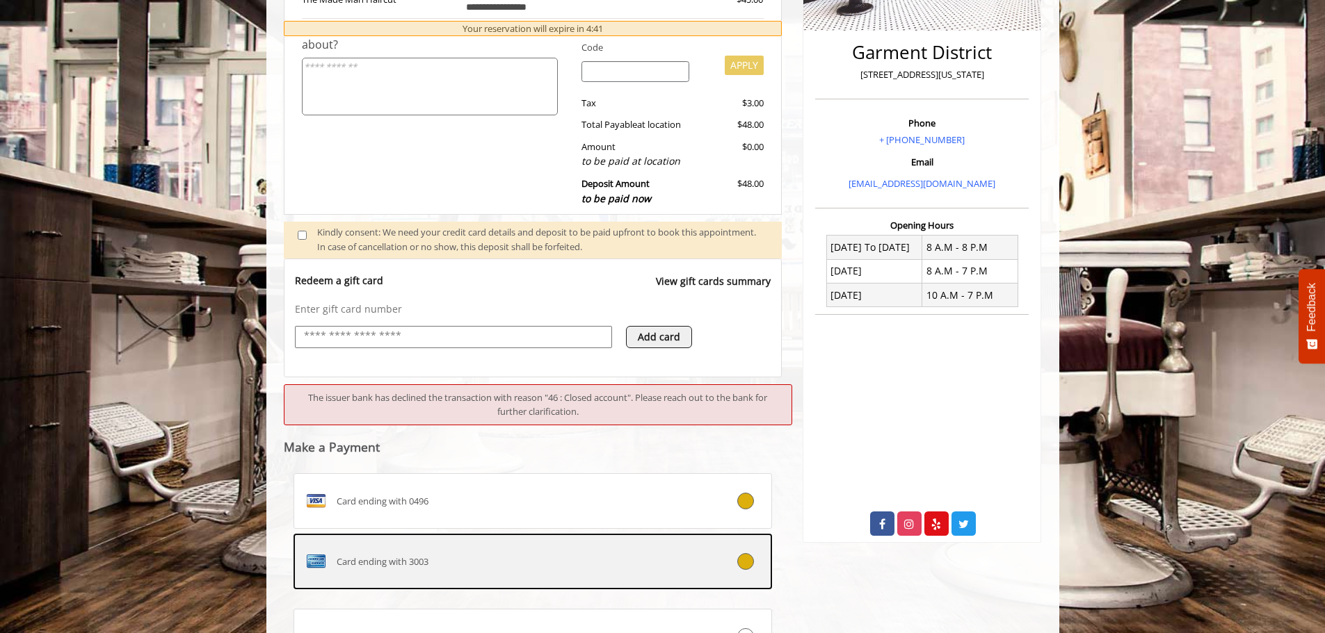
click at [746, 560] on icon at bounding box center [745, 562] width 17 height 17
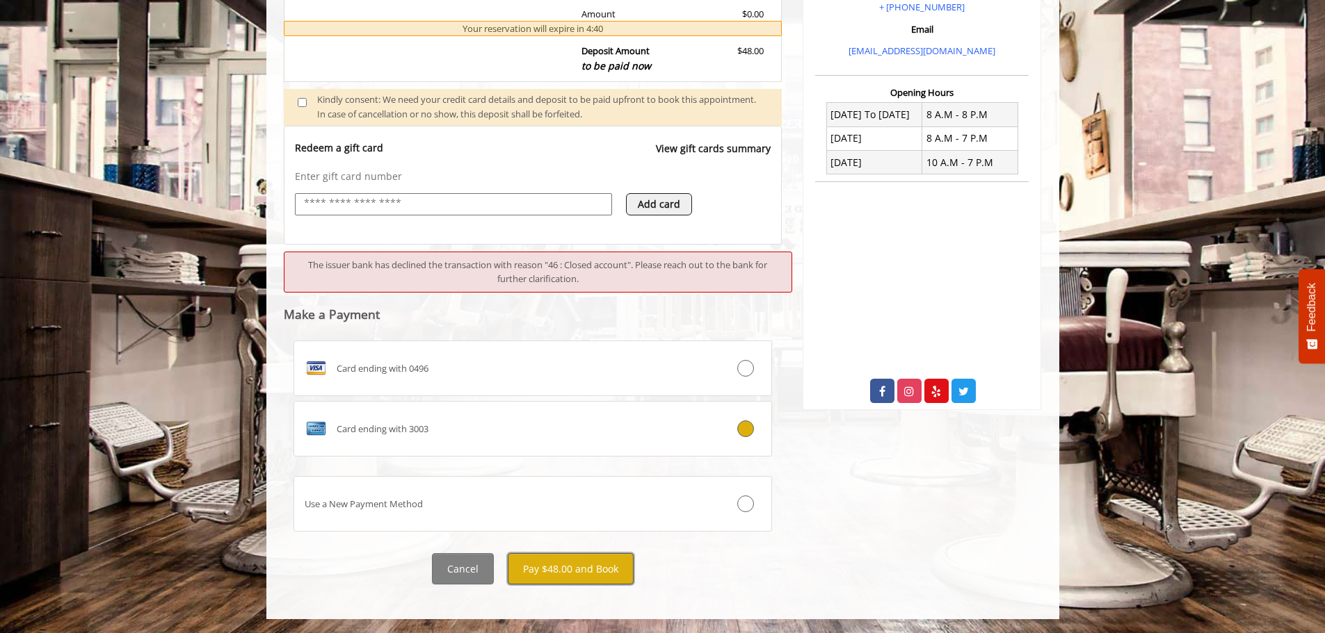
click at [590, 568] on button "Pay $48.00 and Book" at bounding box center [571, 569] width 126 height 31
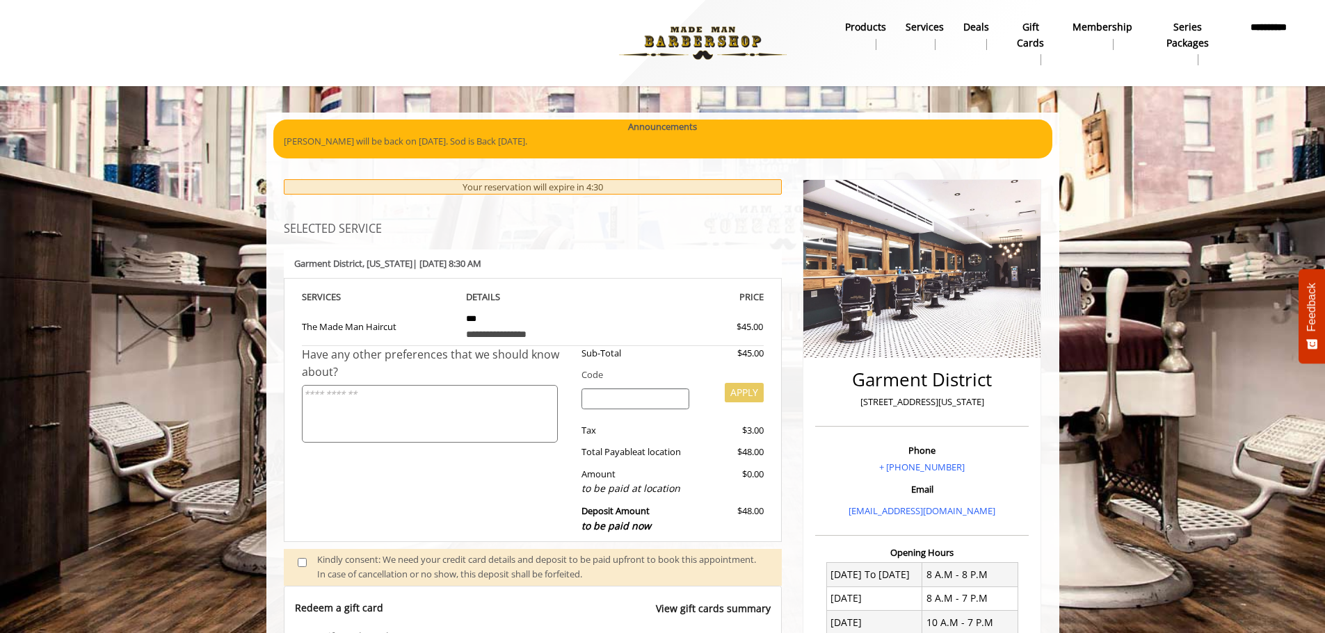
scroll to position [278, 0]
